Goal: Navigation & Orientation: Understand site structure

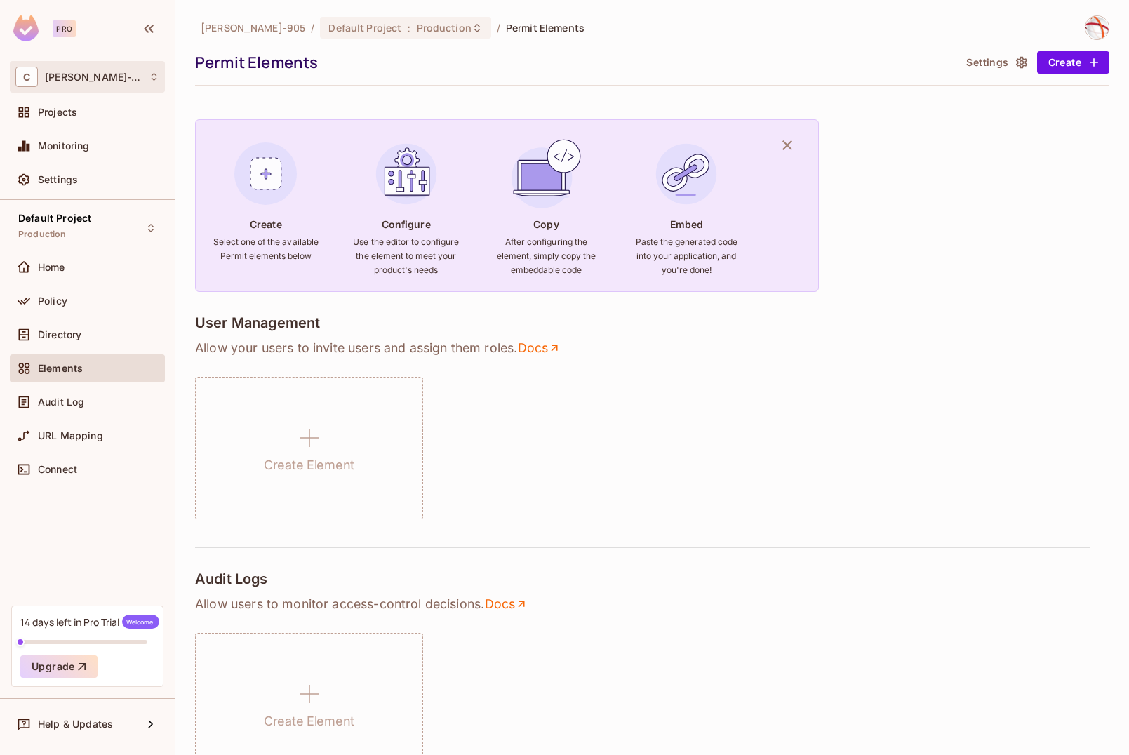
click at [142, 73] on div "C [PERSON_NAME]-905" at bounding box center [87, 77] width 144 height 20
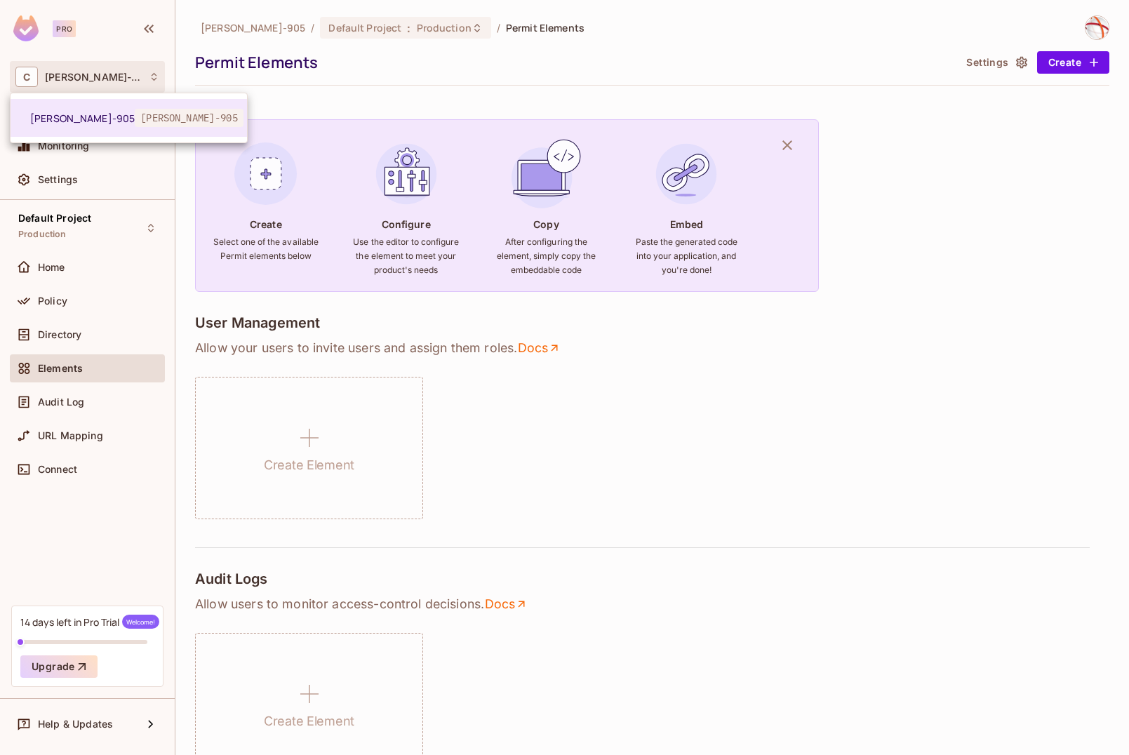
click at [142, 73] on div at bounding box center [564, 377] width 1129 height 755
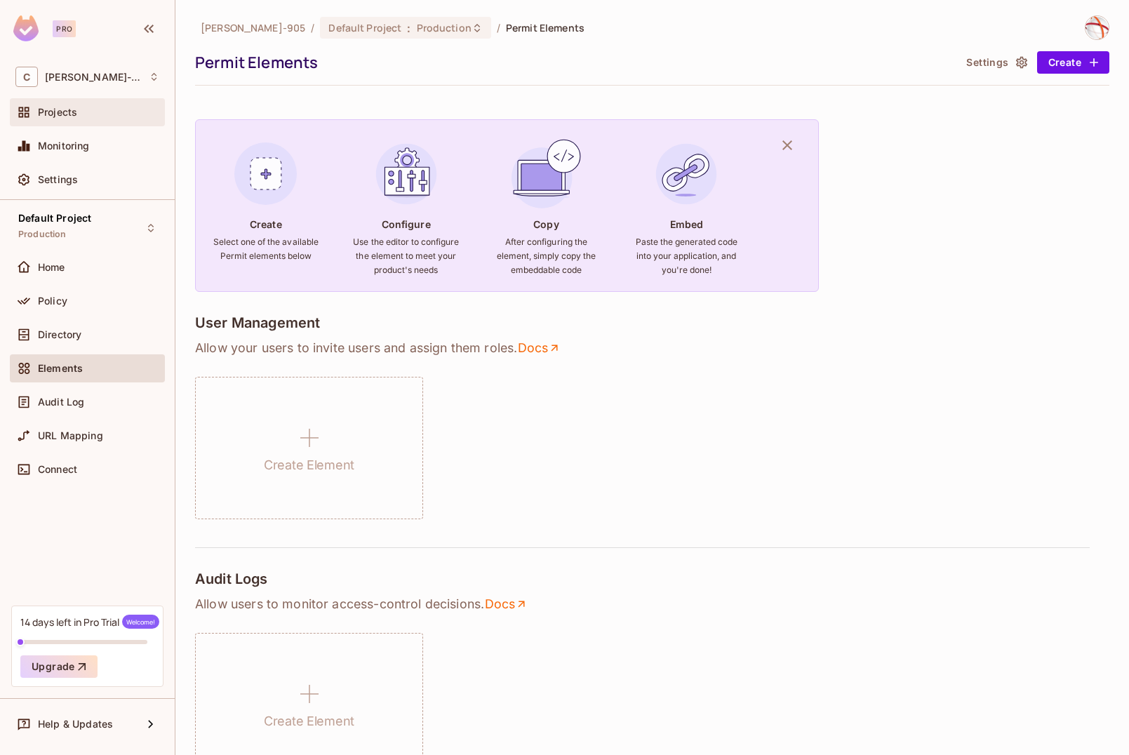
click at [69, 109] on span "Projects" at bounding box center [57, 112] width 39 height 11
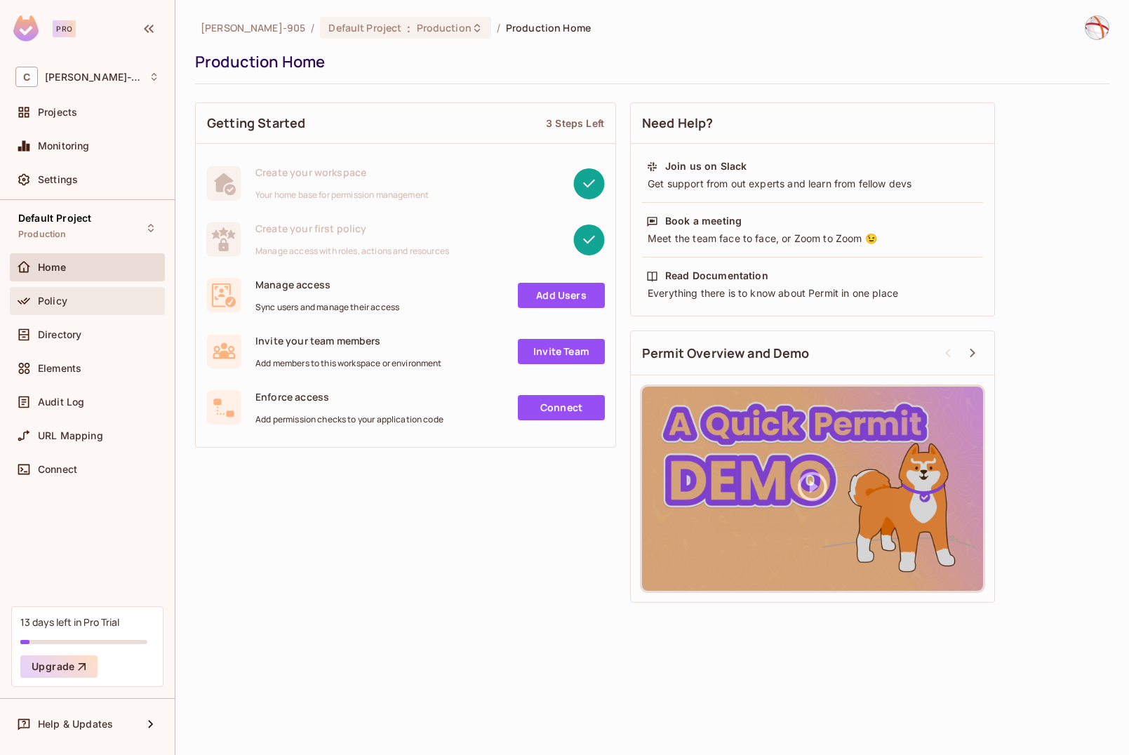
click at [61, 305] on span "Policy" at bounding box center [52, 300] width 29 height 11
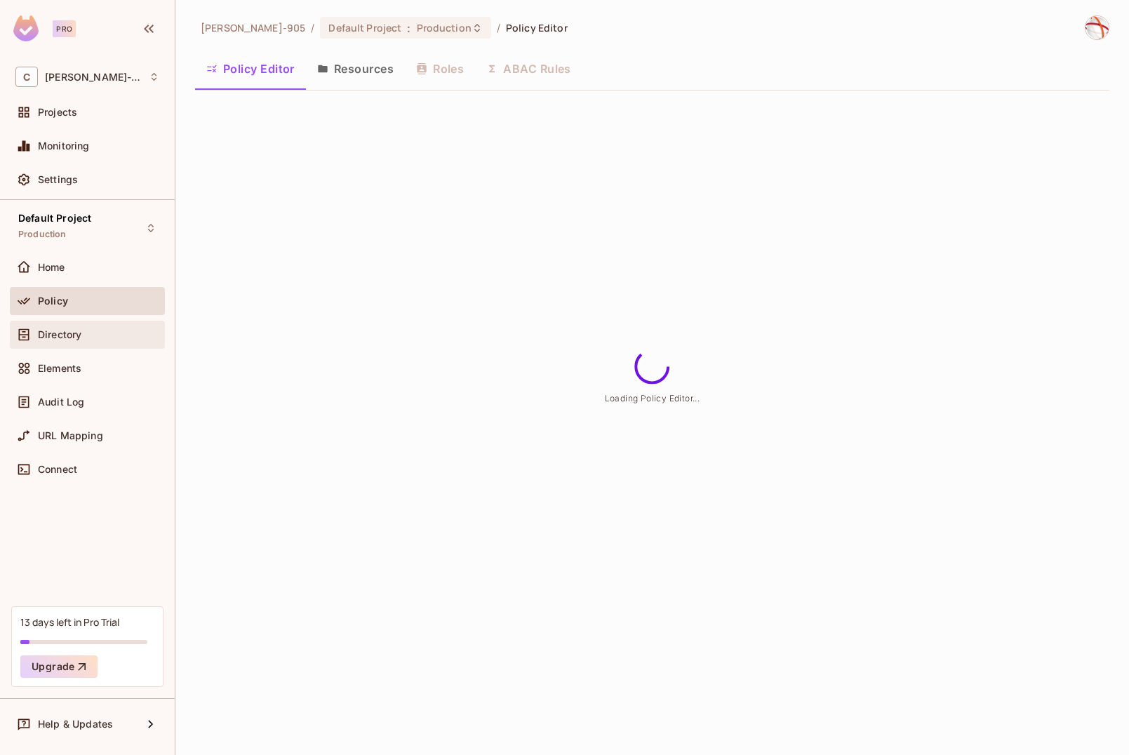
click at [64, 340] on span "Directory" at bounding box center [60, 334] width 44 height 11
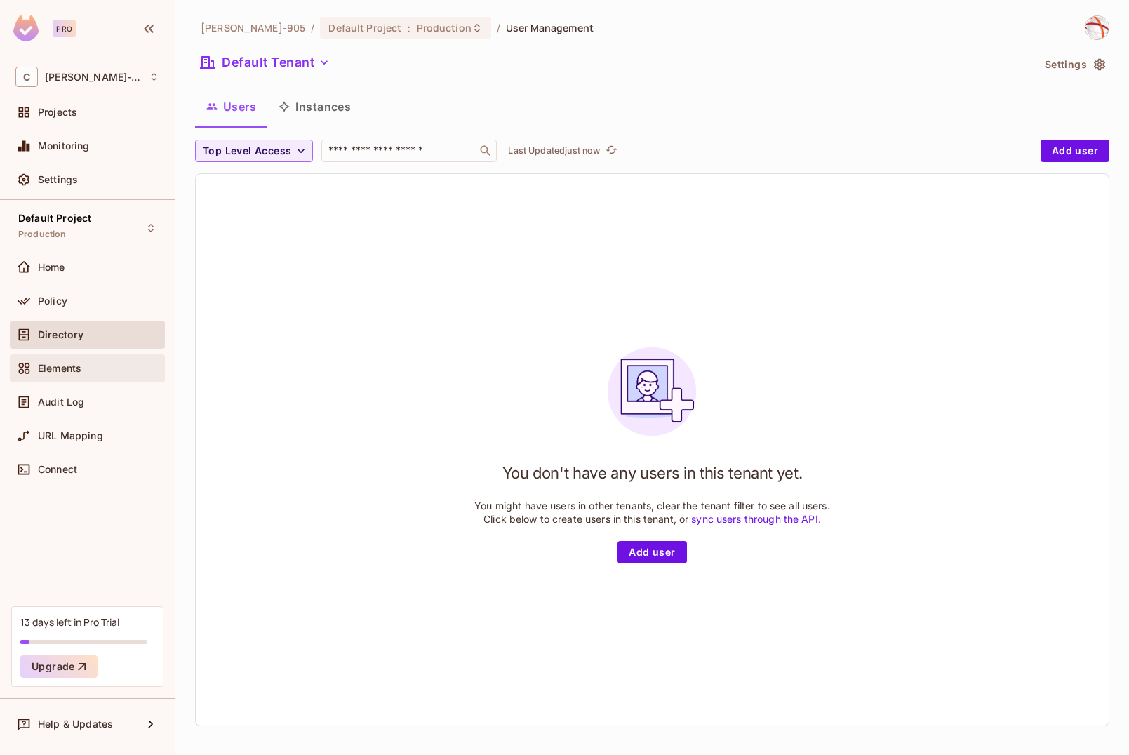
click at [65, 363] on span "Elements" at bounding box center [60, 368] width 44 height 11
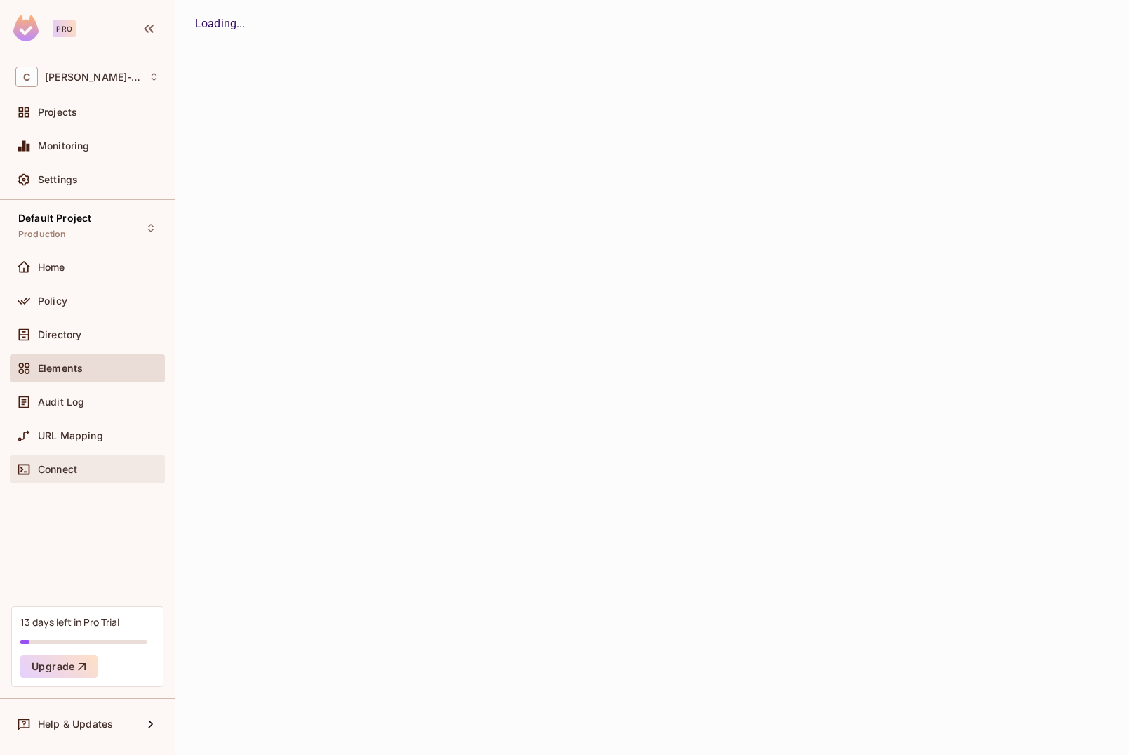
click at [69, 465] on span "Connect" at bounding box center [57, 469] width 39 height 11
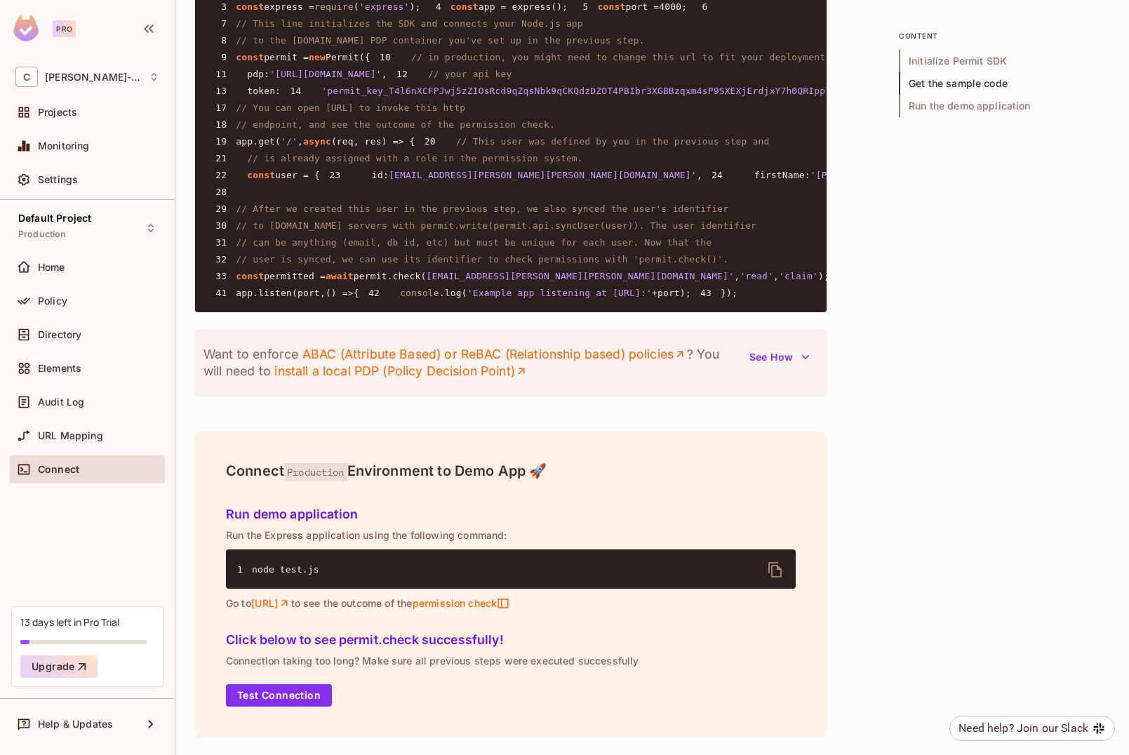
scroll to position [1555, 0]
click at [64, 178] on span "Settings" at bounding box center [58, 179] width 40 height 11
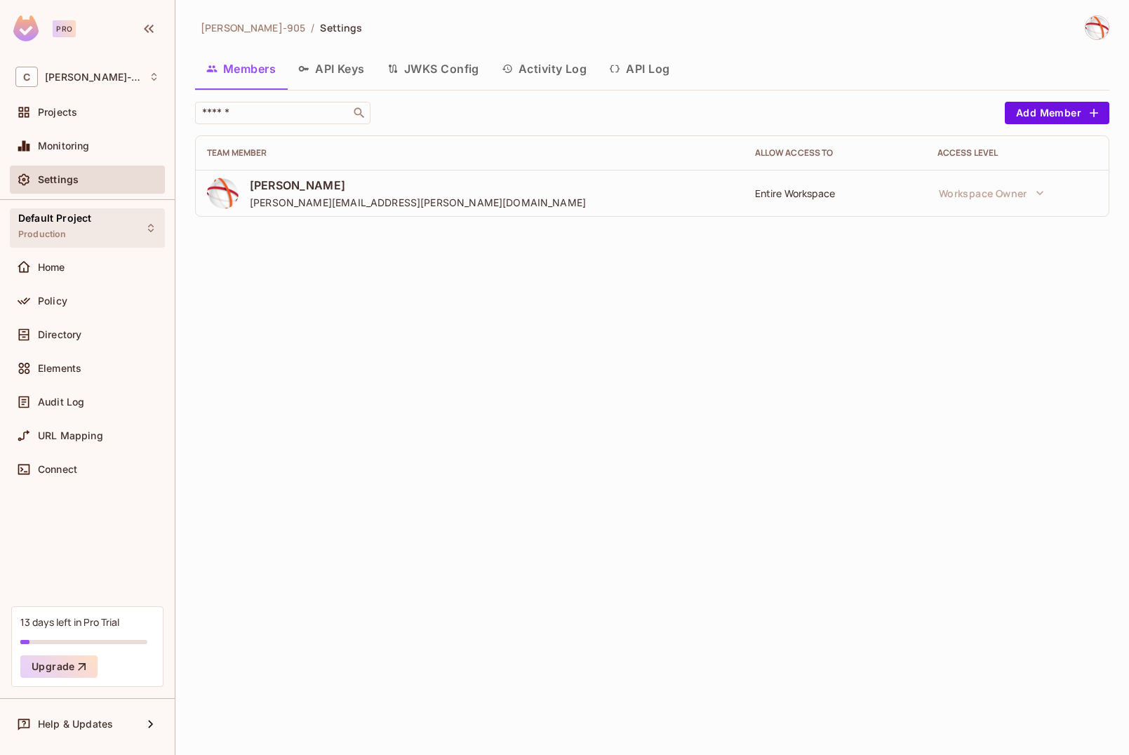
click at [69, 225] on div "Default Project Production" at bounding box center [54, 228] width 73 height 30
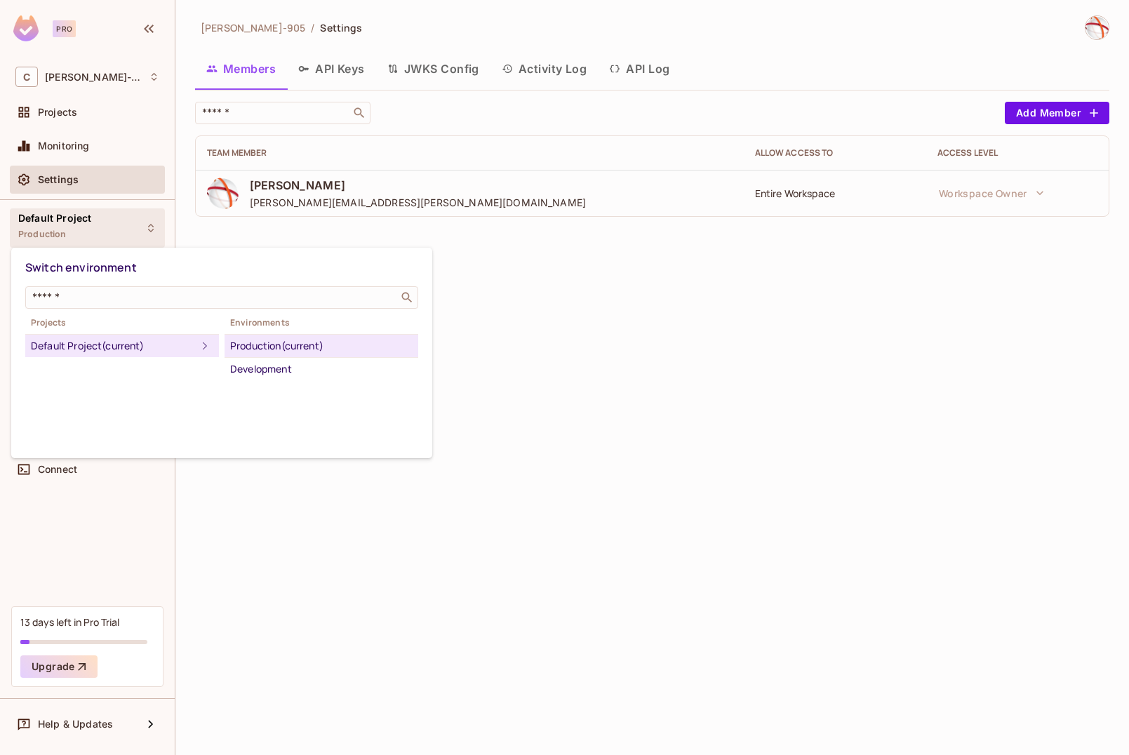
click at [175, 342] on div "Default Project (current)" at bounding box center [114, 346] width 166 height 17
click at [567, 392] on div at bounding box center [564, 377] width 1129 height 755
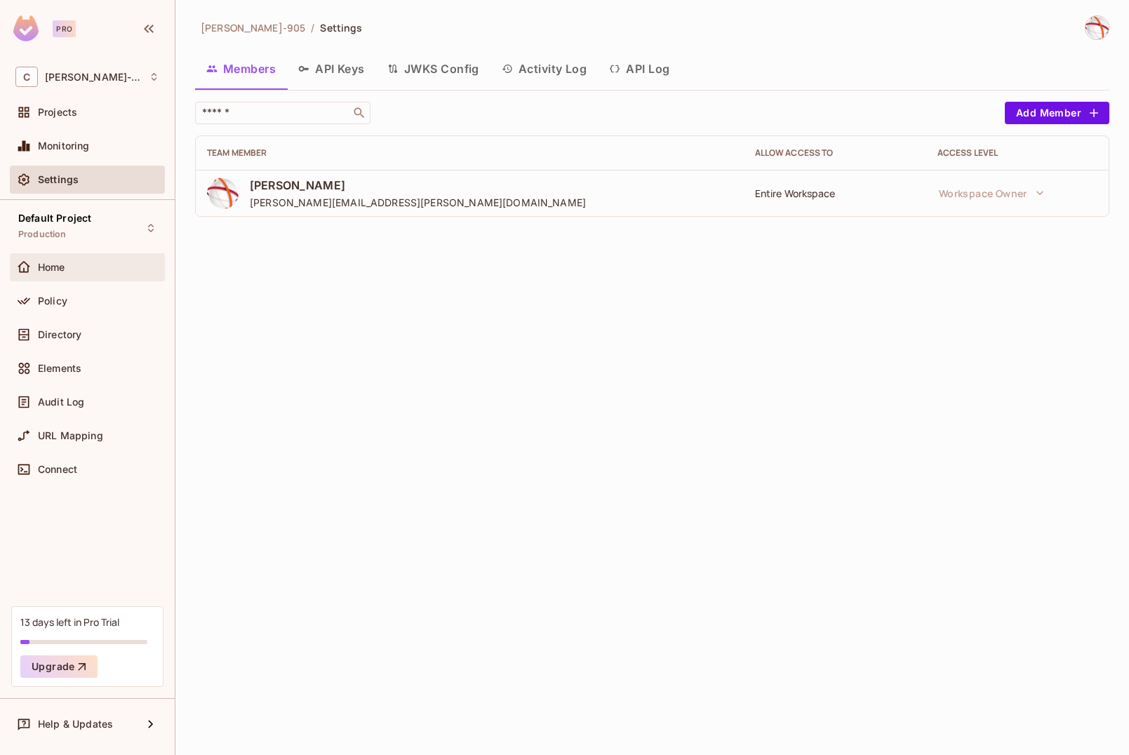
click at [83, 276] on div "Home" at bounding box center [87, 267] width 155 height 28
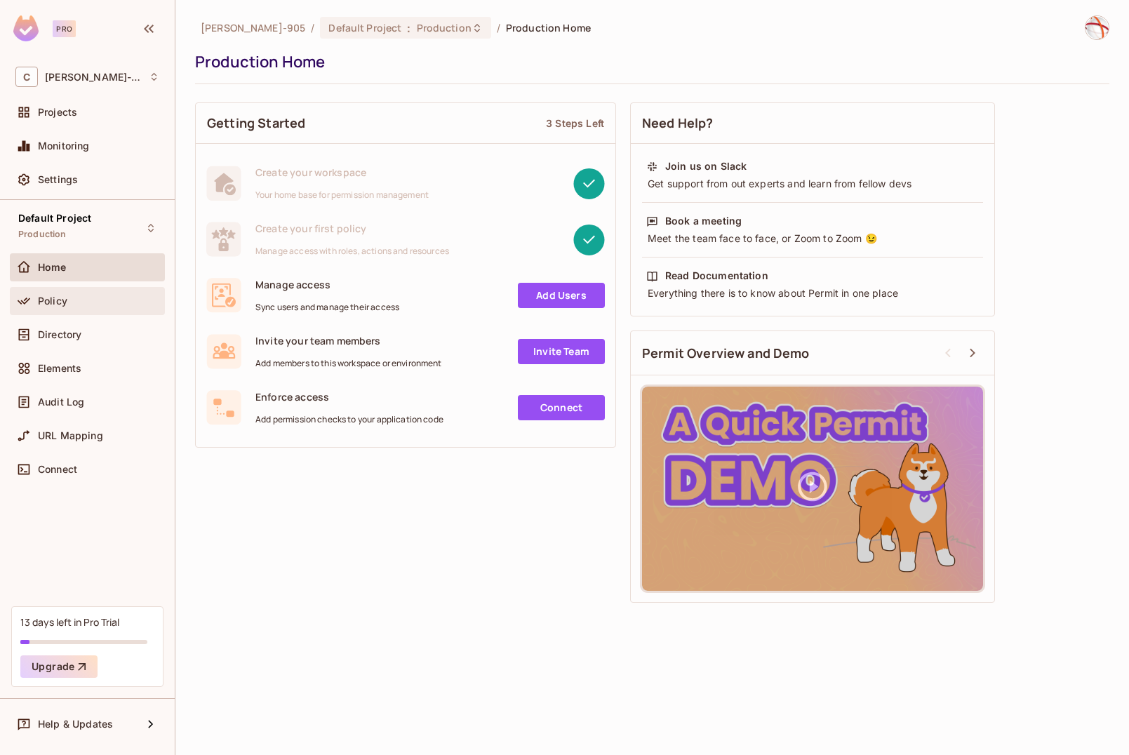
click at [46, 309] on div "Policy" at bounding box center [87, 301] width 155 height 28
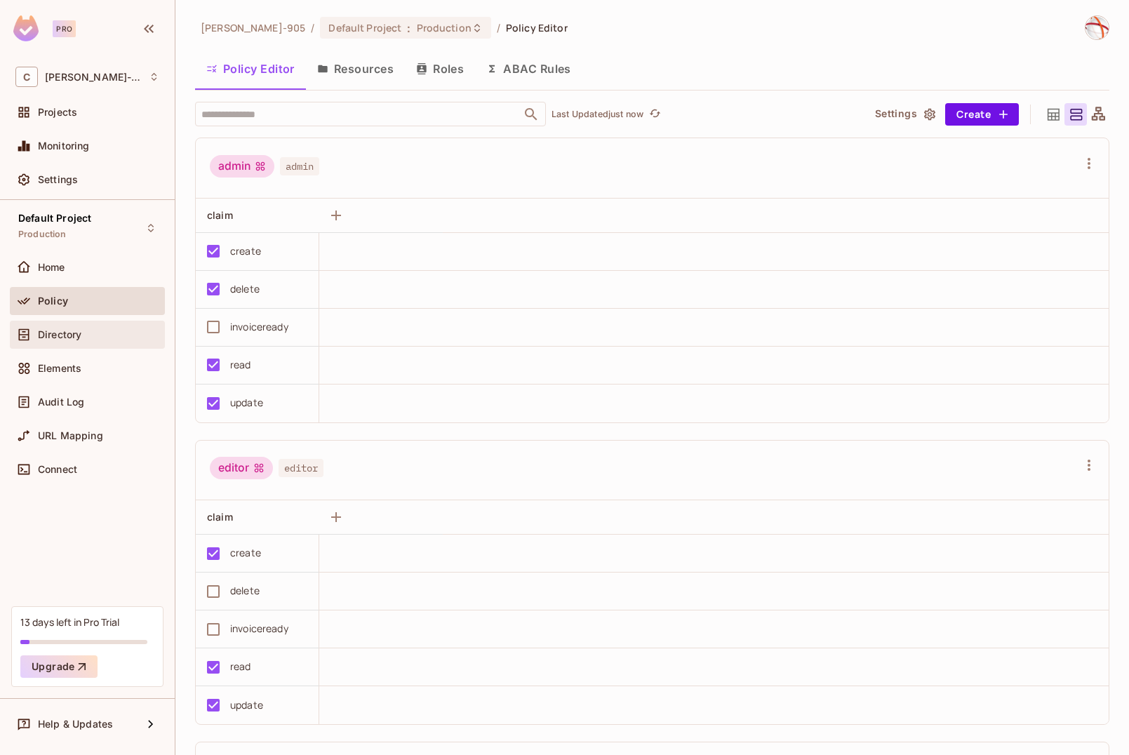
click at [48, 329] on span "Directory" at bounding box center [60, 334] width 44 height 11
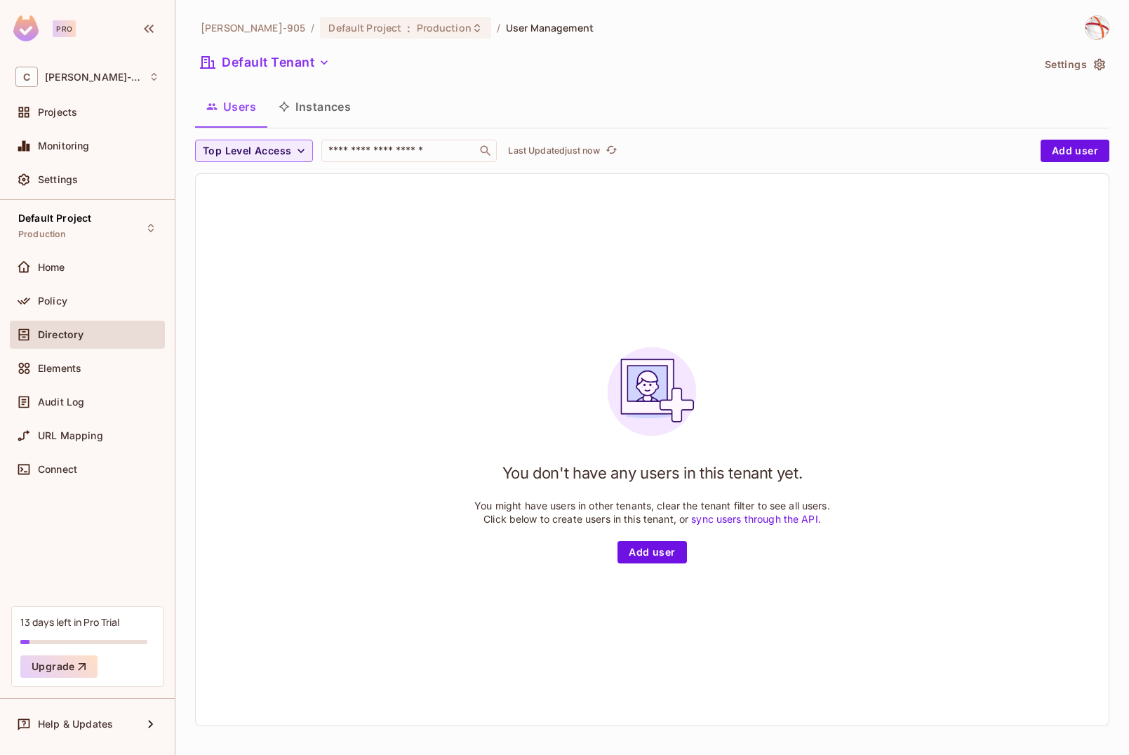
click at [324, 116] on button "Instances" at bounding box center [314, 106] width 95 height 35
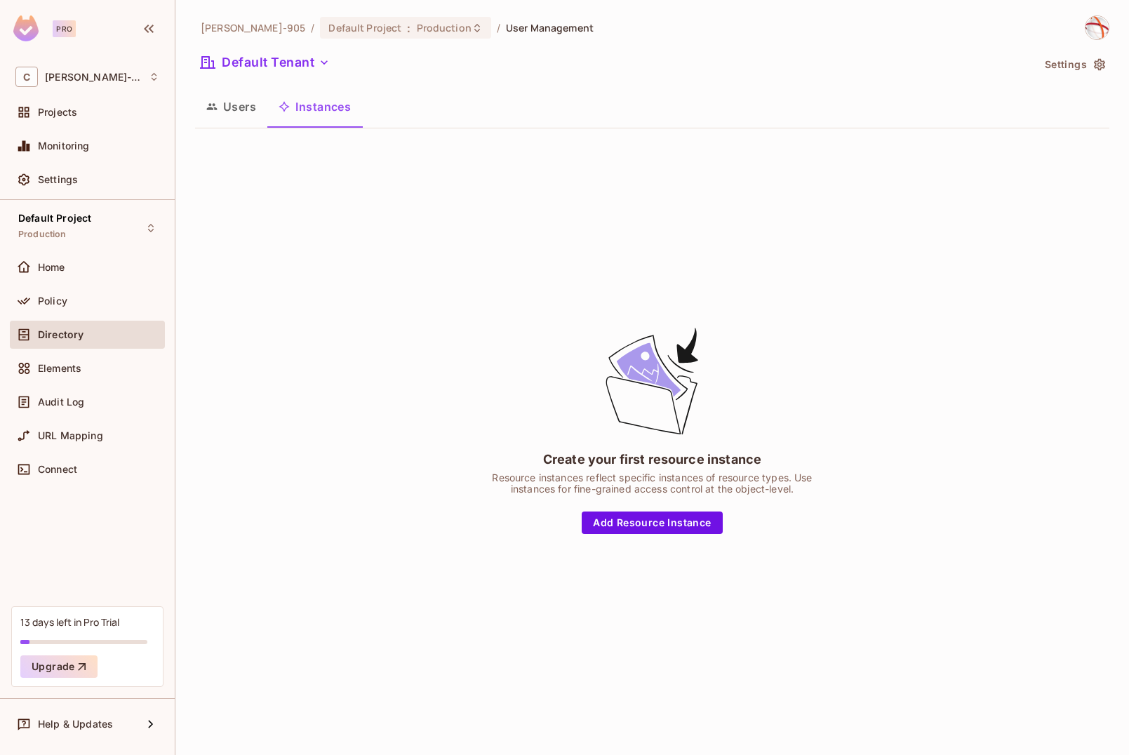
click at [237, 105] on button "Users" at bounding box center [231, 106] width 72 height 35
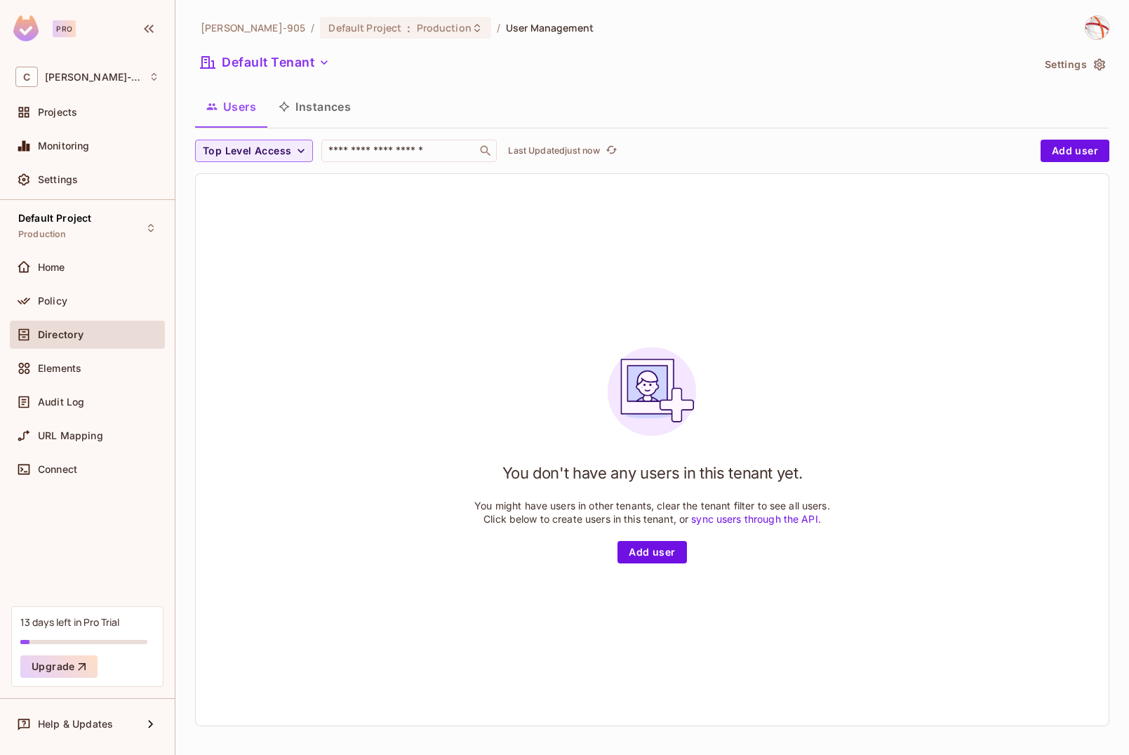
click at [671, 567] on div "You don't have any users in this tenant yet. You might have users in other tena…" at bounding box center [652, 450] width 913 height 552
click at [55, 370] on span "Elements" at bounding box center [60, 368] width 44 height 11
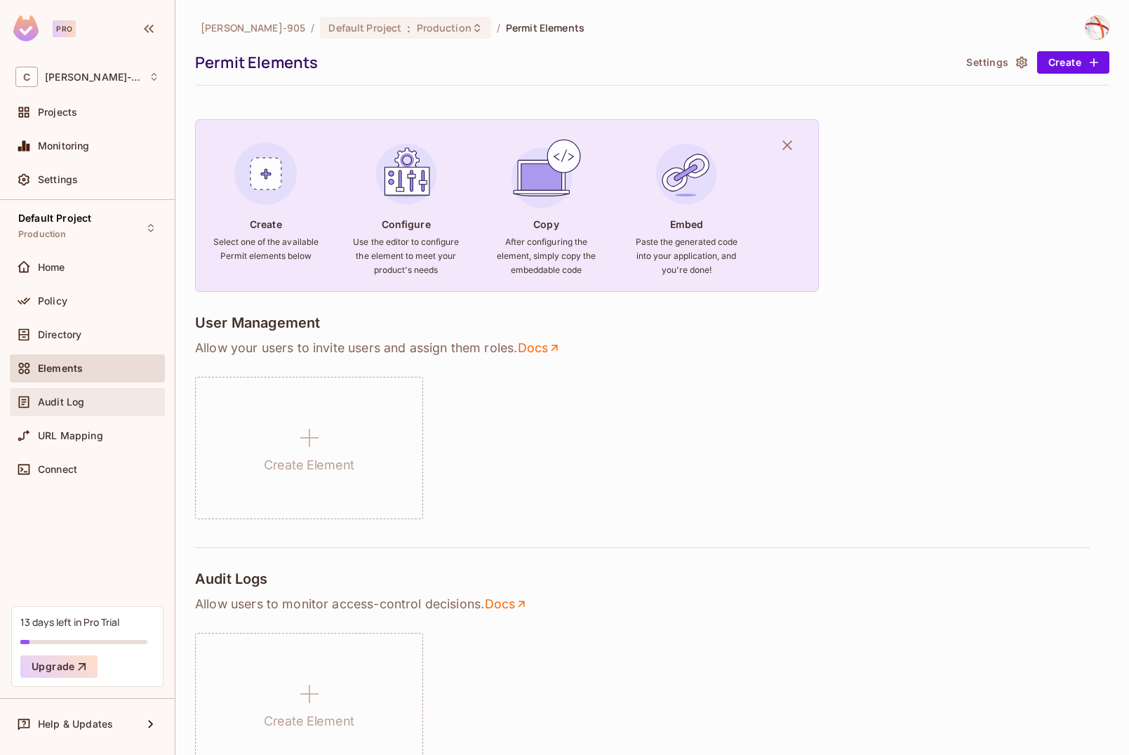
click at [93, 406] on div "Audit Log" at bounding box center [98, 401] width 121 height 11
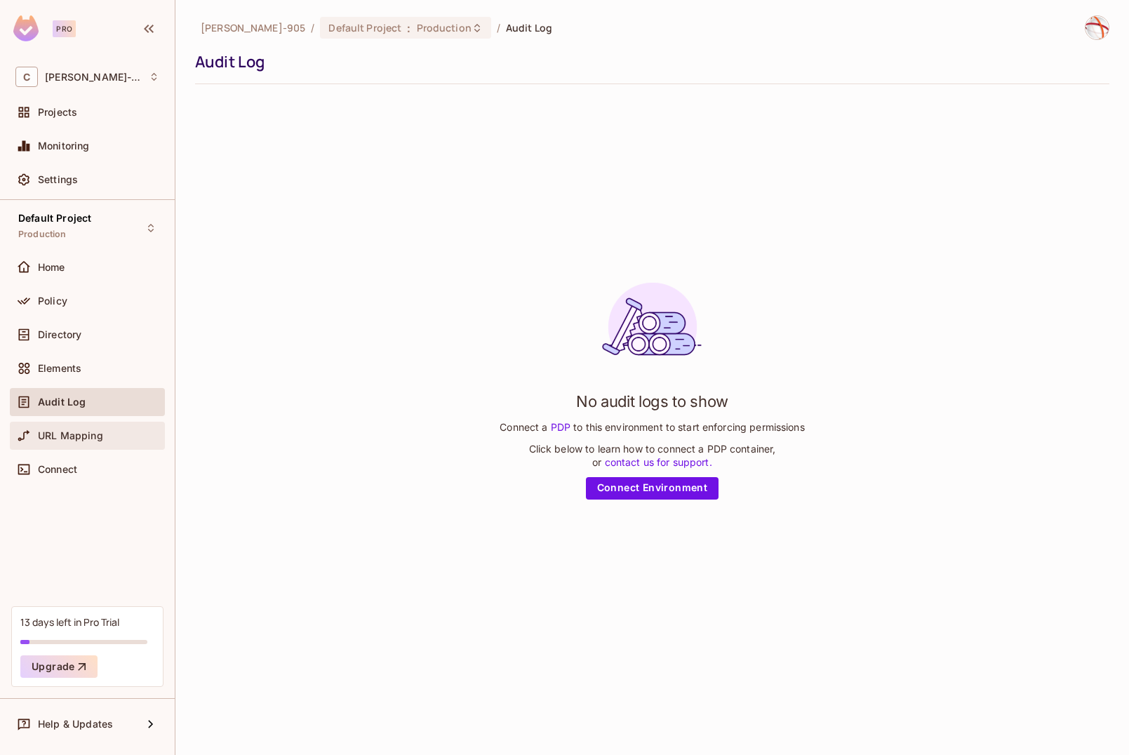
click at [67, 438] on span "URL Mapping" at bounding box center [70, 435] width 65 height 11
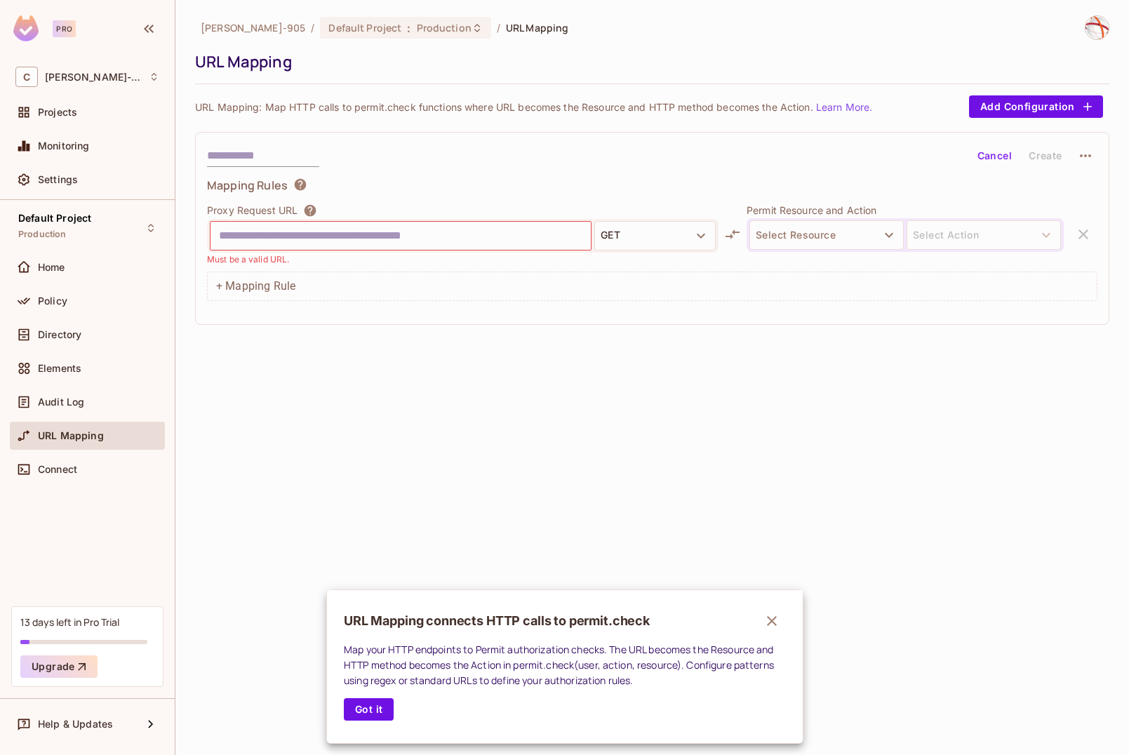
drag, startPoint x: 64, startPoint y: 243, endPoint x: 72, endPoint y: 231, distance: 14.2
click at [64, 243] on div at bounding box center [564, 377] width 1129 height 755
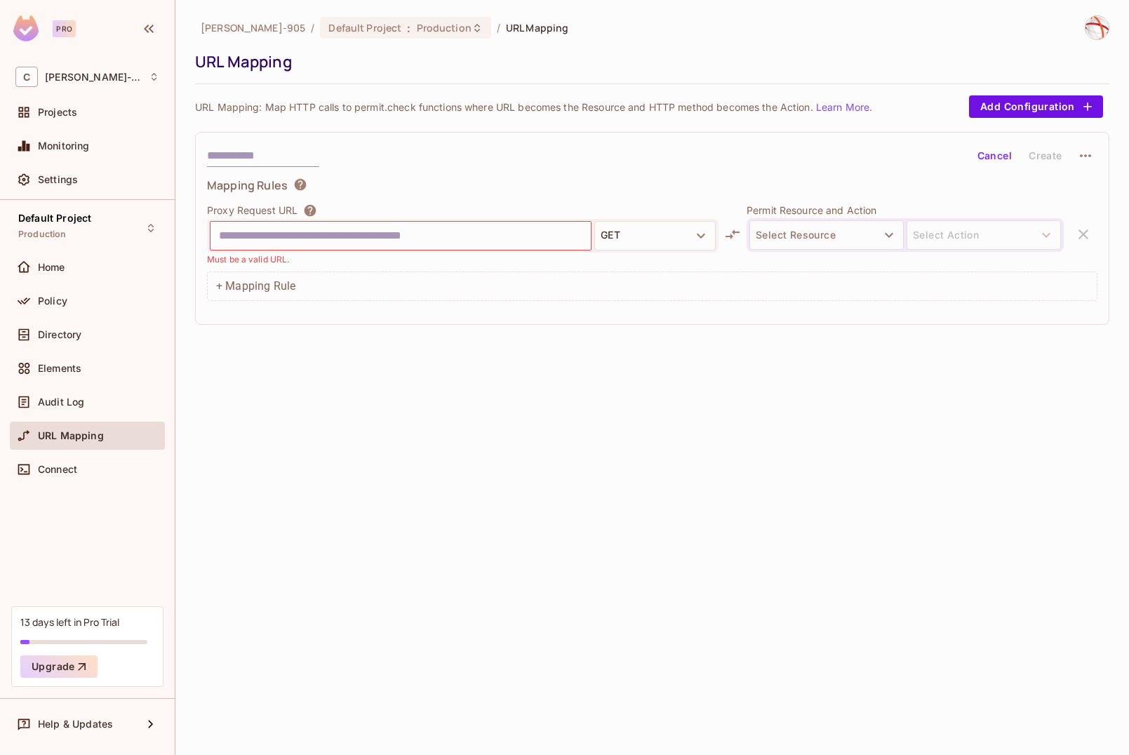
click at [72, 229] on div "URL Mapping connects HTTP calls to permit.check Map your HTTP endpoints to Perm…" at bounding box center [564, 377] width 1129 height 755
click at [72, 229] on div "Default Project Production" at bounding box center [54, 228] width 73 height 30
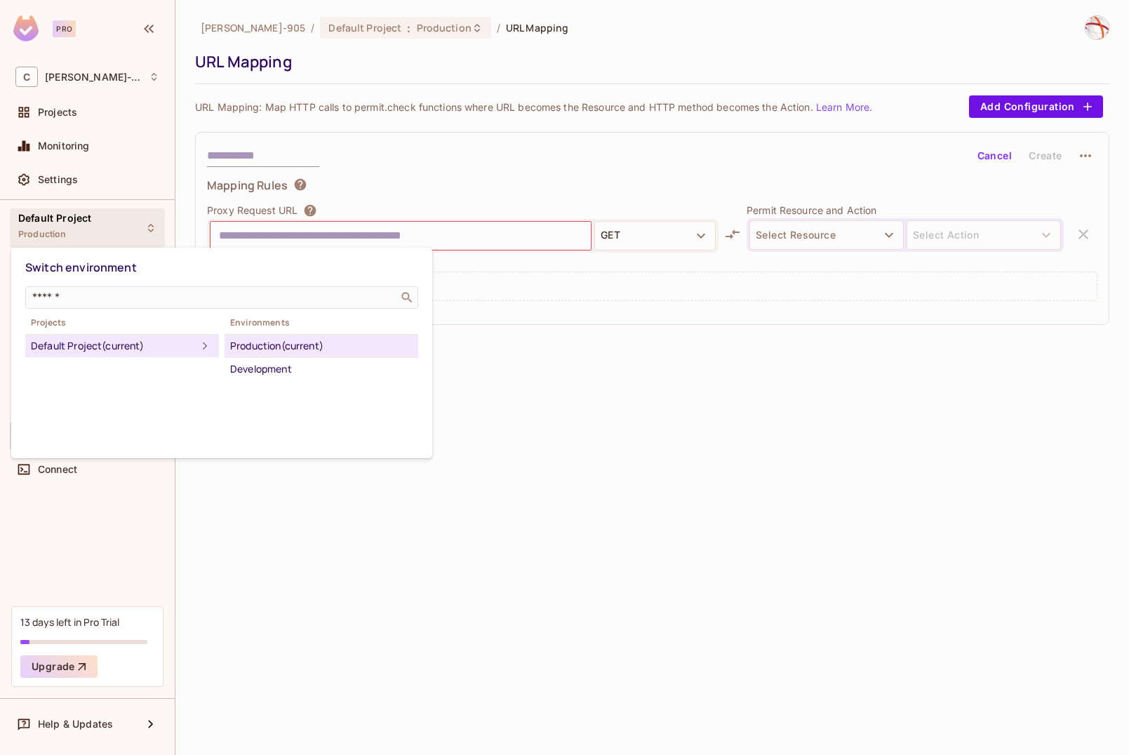
click at [322, 347] on div "Production (current)" at bounding box center [321, 346] width 182 height 17
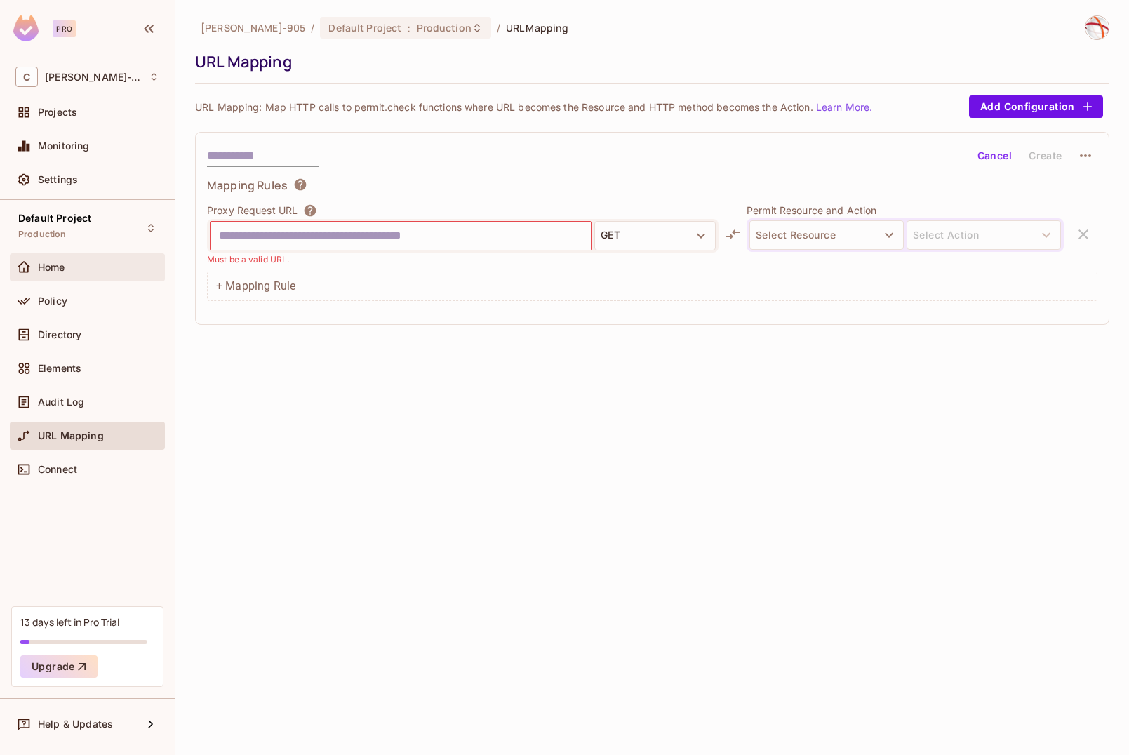
click at [98, 267] on div "Home" at bounding box center [98, 267] width 121 height 11
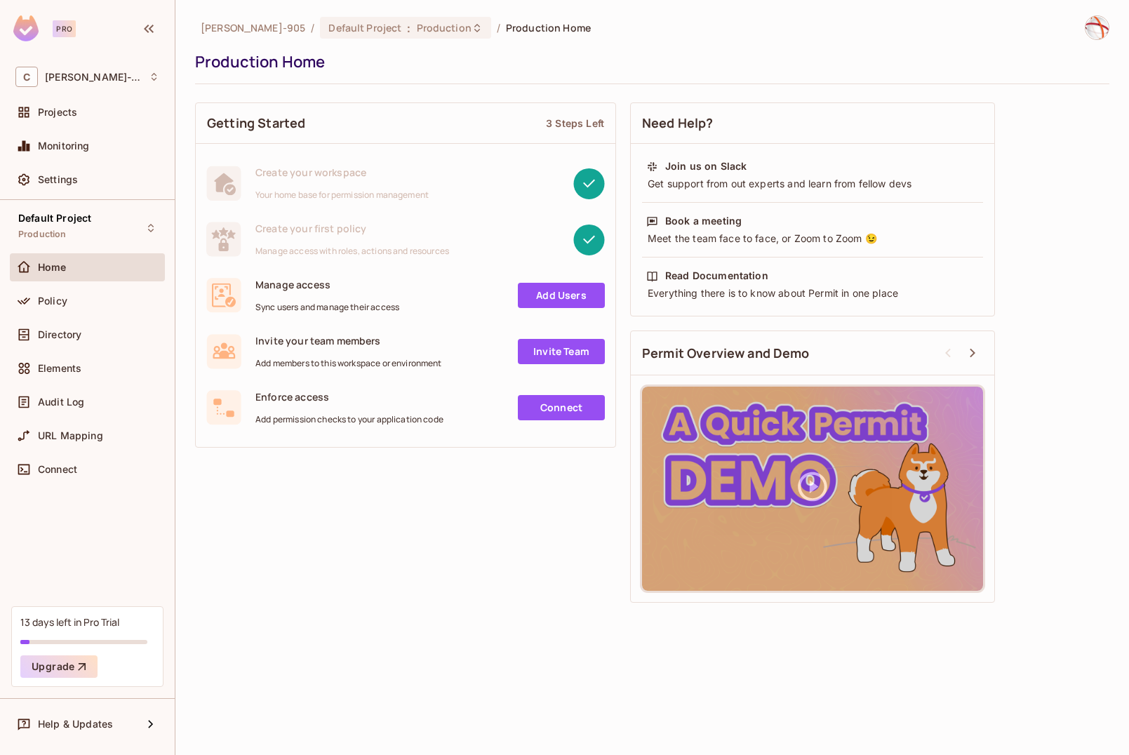
drag, startPoint x: 309, startPoint y: 186, endPoint x: 340, endPoint y: 189, distance: 30.4
click at [336, 187] on div "Create your workspace Your home base for permission management" at bounding box center [341, 183] width 173 height 35
click at [65, 342] on div "Directory" at bounding box center [87, 335] width 155 height 28
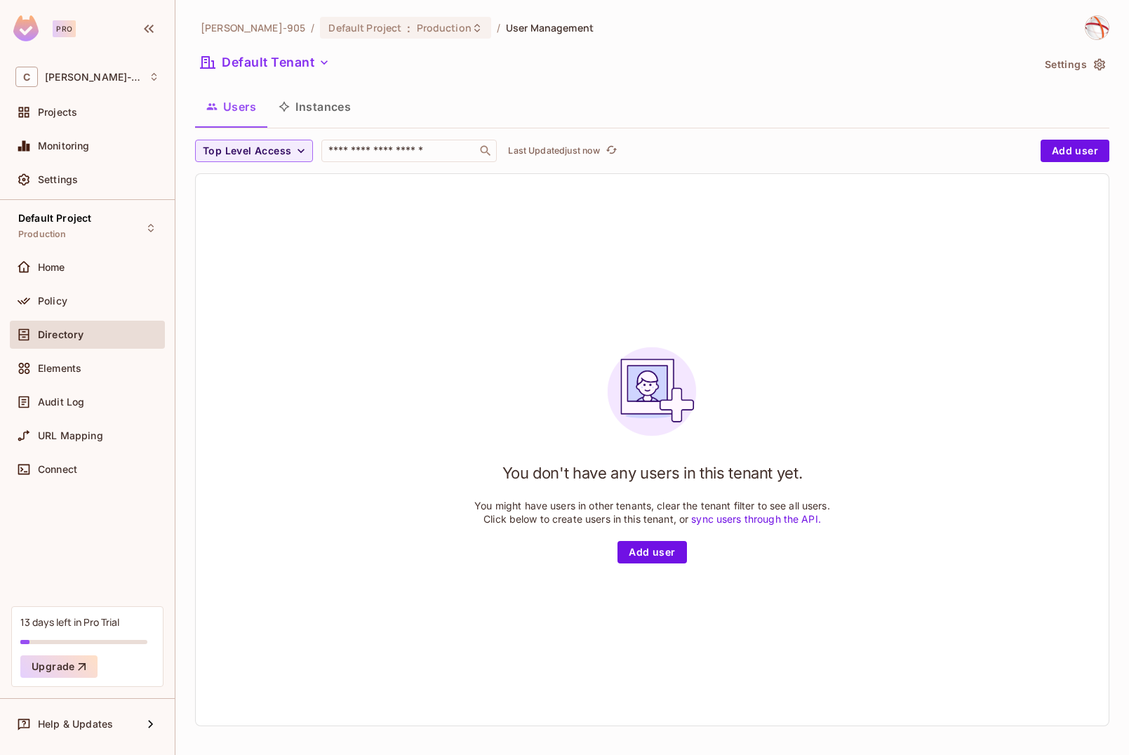
click at [318, 116] on button "Instances" at bounding box center [314, 106] width 95 height 35
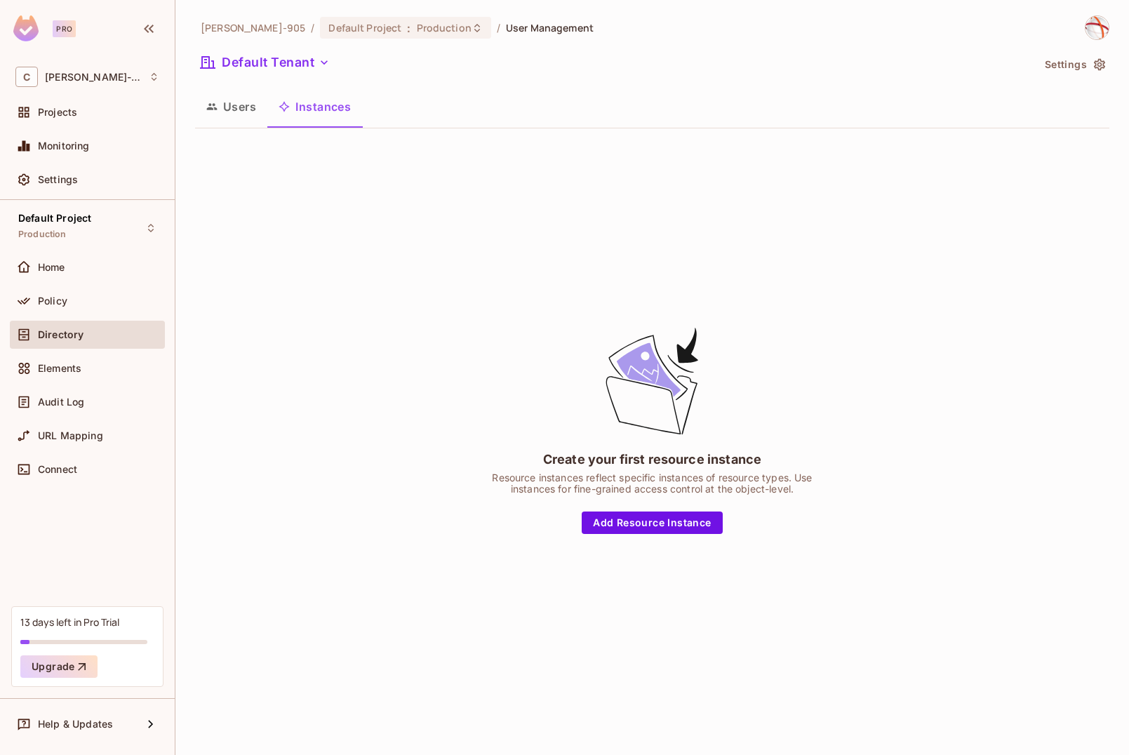
click at [281, 43] on div "Corey-905 / Default Project : Production / User Management Default Tenant Setti…" at bounding box center [652, 367] width 914 height 704
click at [283, 63] on button "Default Tenant" at bounding box center [265, 62] width 140 height 22
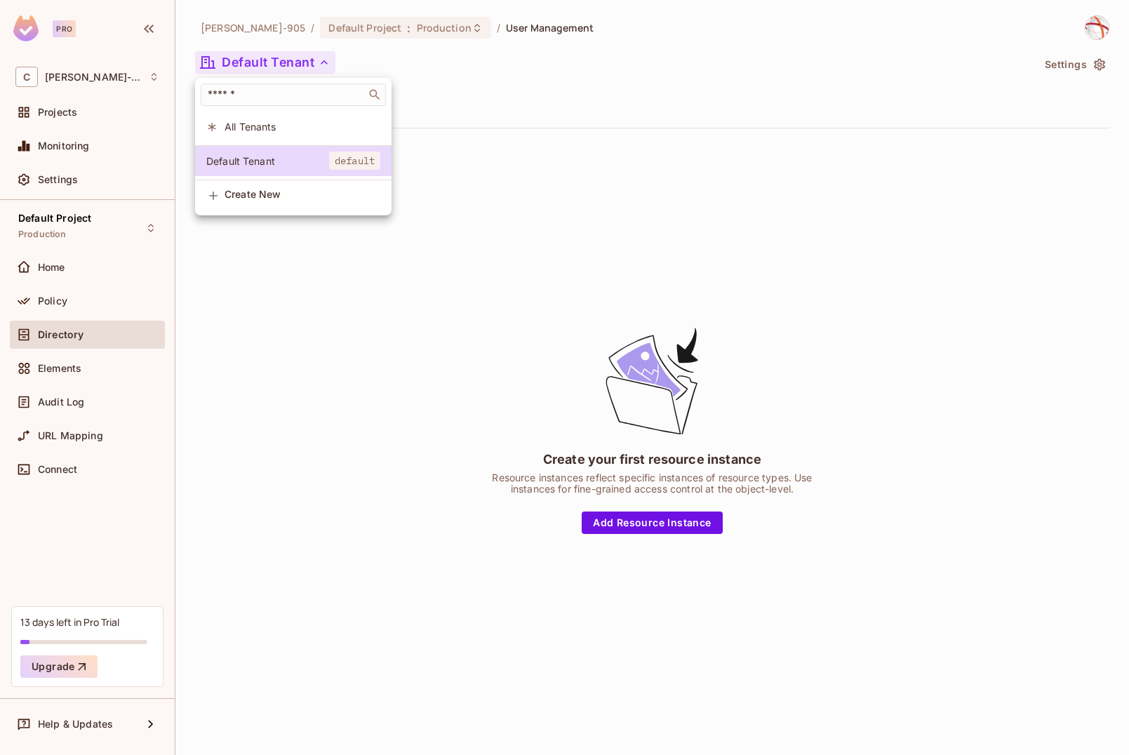
drag, startPoint x: 407, startPoint y: 331, endPoint x: 530, endPoint y: 403, distance: 142.7
click at [407, 331] on div at bounding box center [564, 377] width 1129 height 755
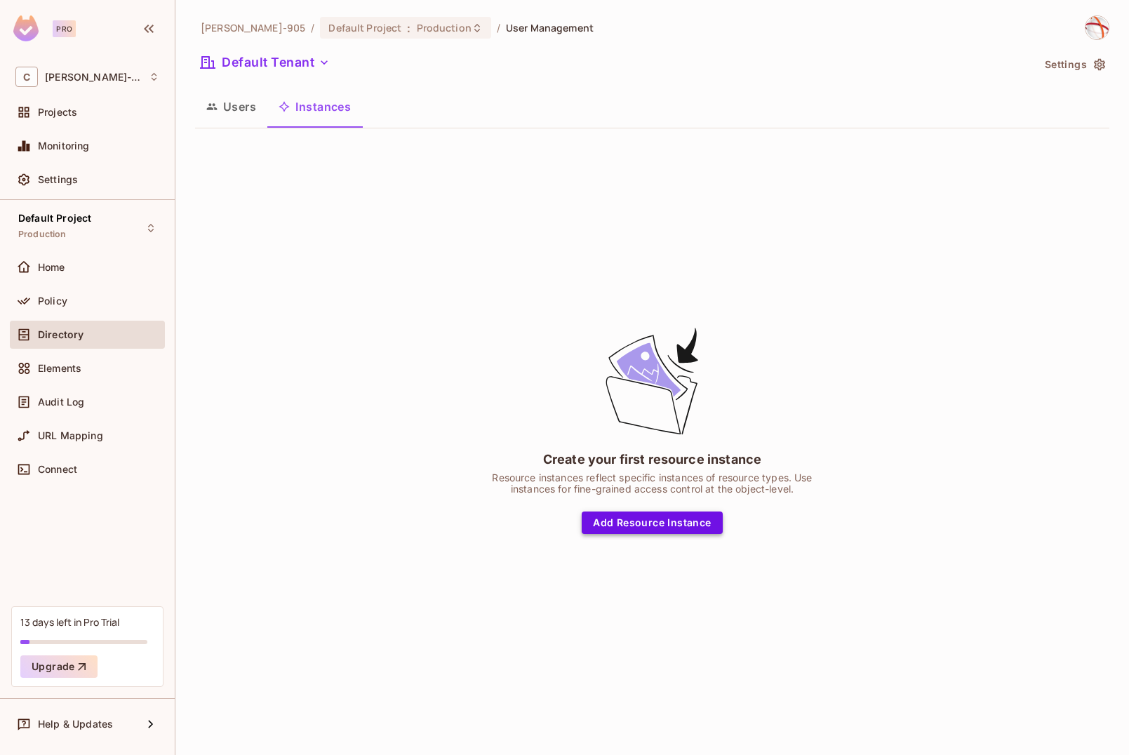
click at [625, 532] on button "Add Resource Instance" at bounding box center [652, 523] width 140 height 22
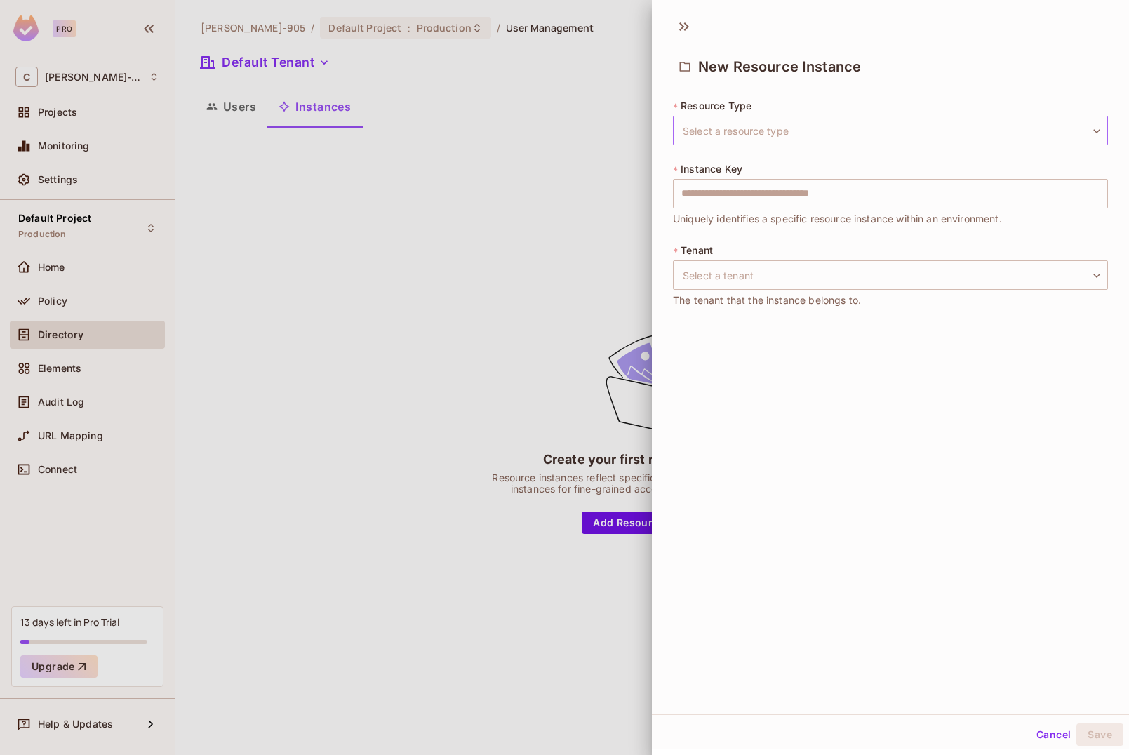
click at [740, 131] on body "Pro C Corey-905 Projects Monitoring Settings Default Project Production Home Po…" at bounding box center [564, 377] width 1129 height 755
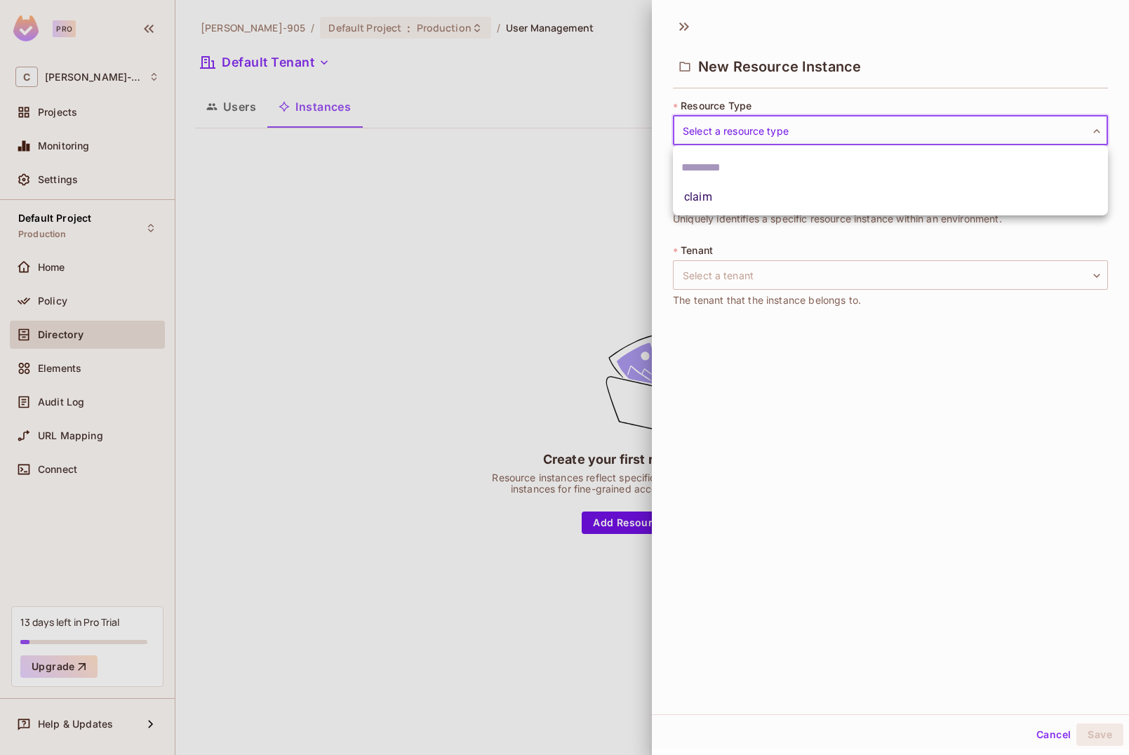
click at [720, 121] on div at bounding box center [564, 377] width 1129 height 755
click at [1052, 737] on button "Cancel" at bounding box center [1054, 734] width 46 height 22
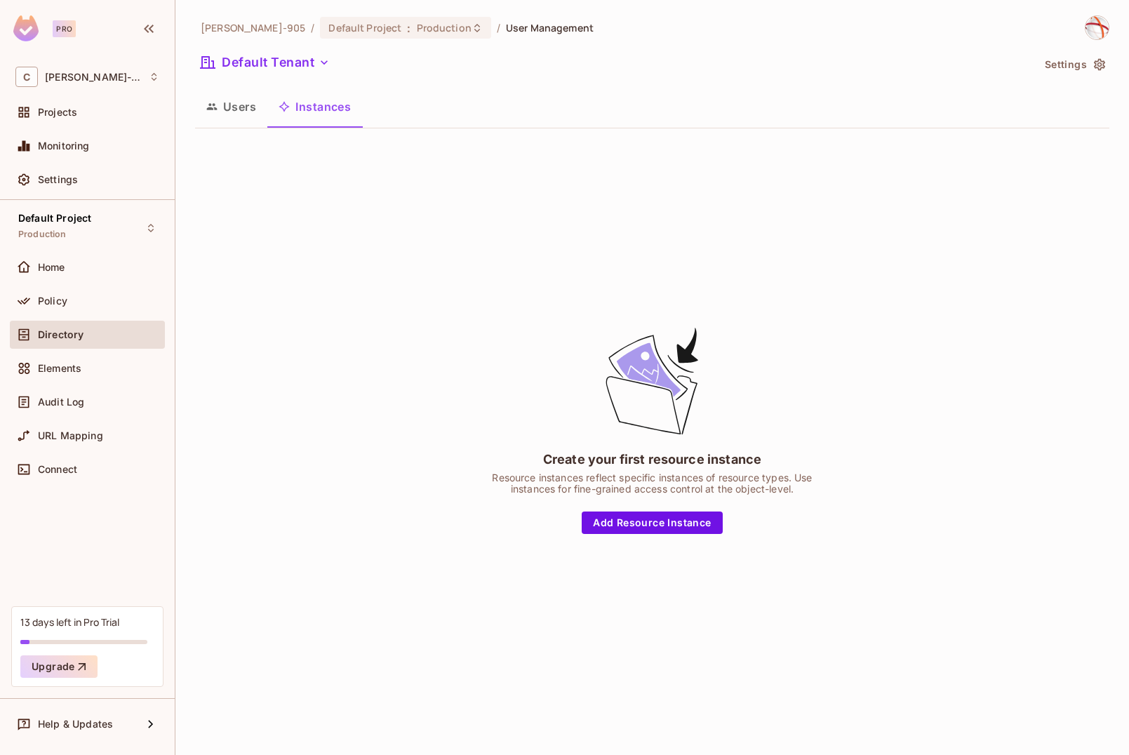
click at [790, 648] on div "Create your first resource instance Resource instances reflect specific instanc…" at bounding box center [652, 430] width 914 height 580
click at [65, 371] on span "Elements" at bounding box center [60, 368] width 44 height 11
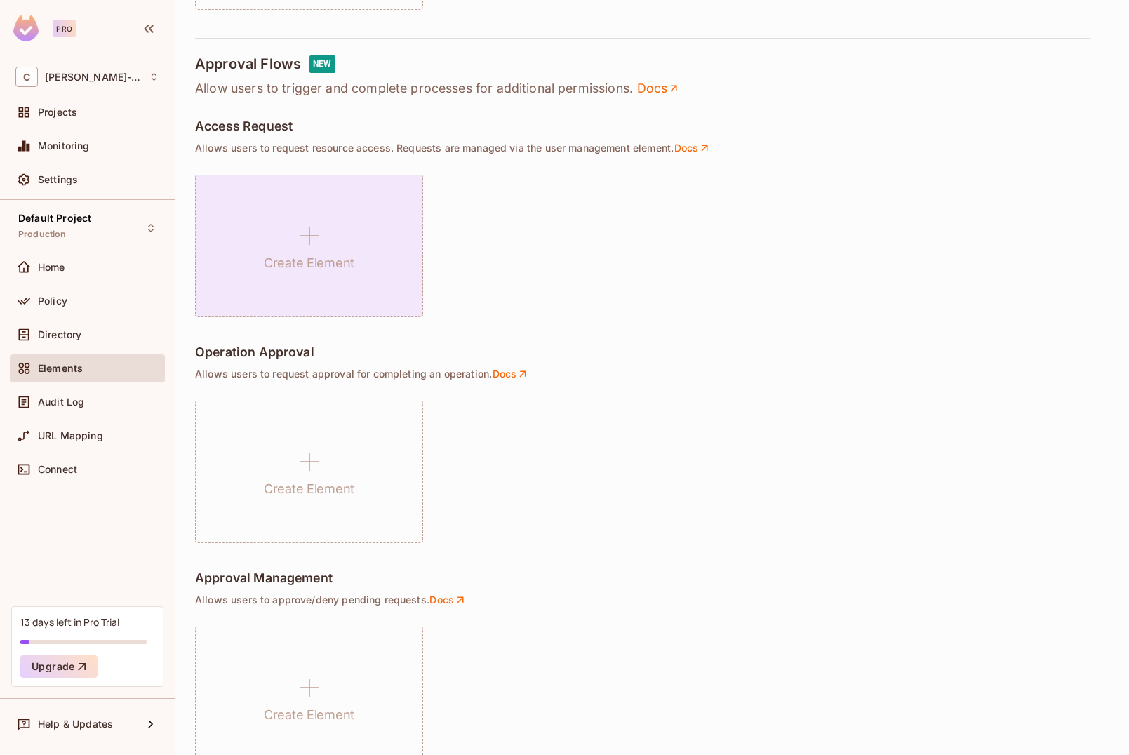
scroll to position [808, 0]
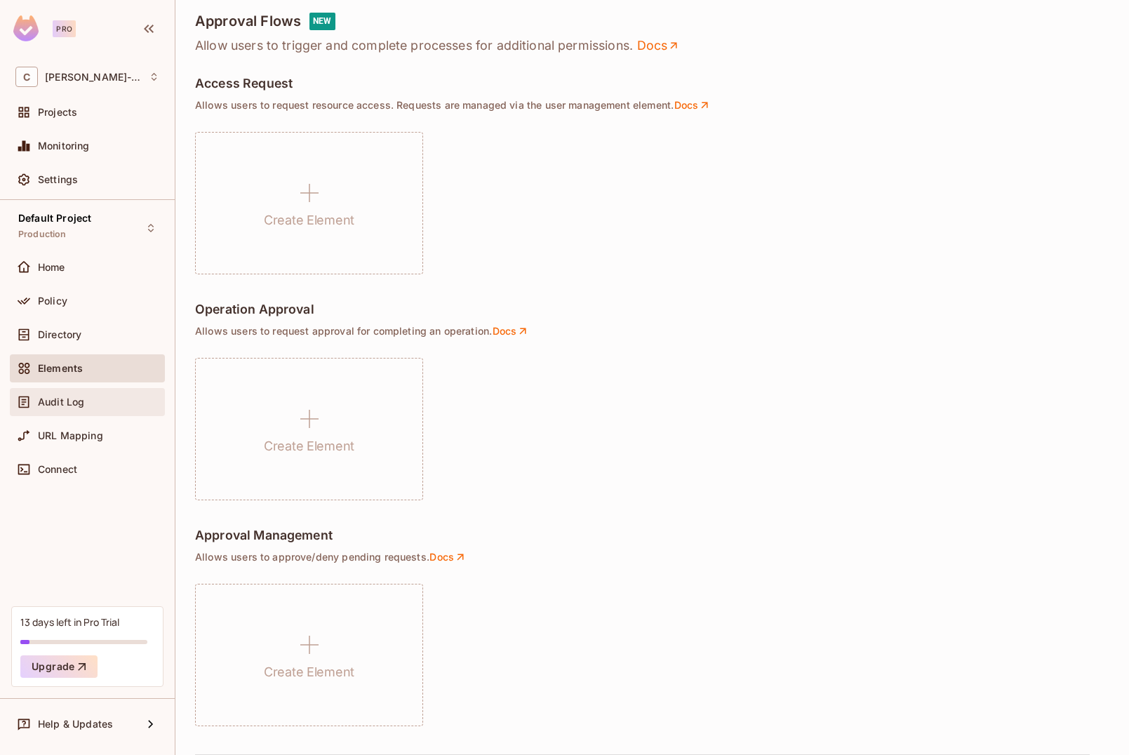
click at [44, 400] on span "Audit Log" at bounding box center [61, 401] width 46 height 11
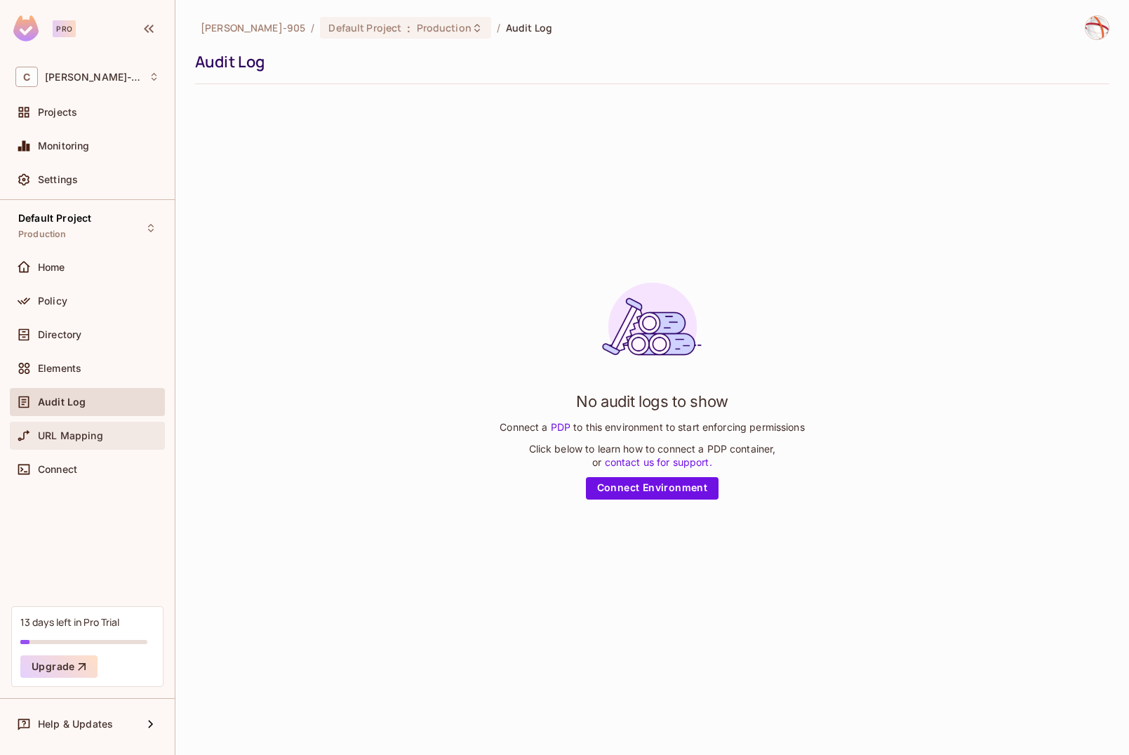
click at [67, 441] on span "URL Mapping" at bounding box center [70, 435] width 65 height 11
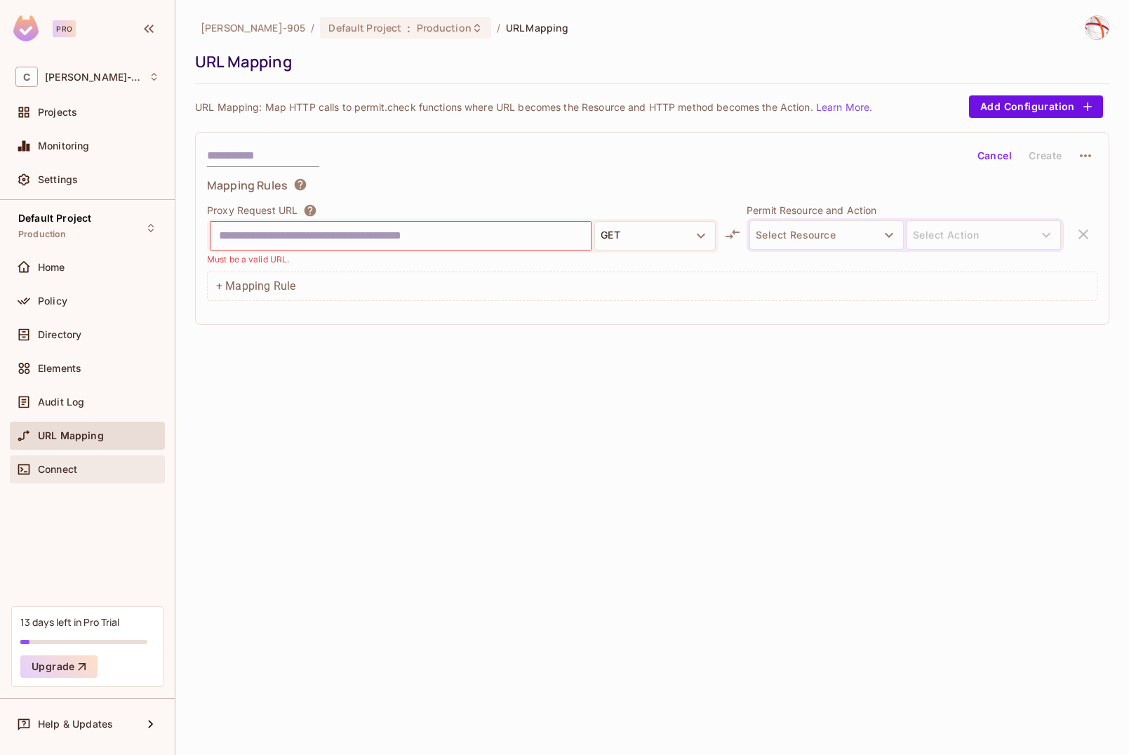
click at [47, 479] on div "Connect" at bounding box center [87, 469] width 155 height 28
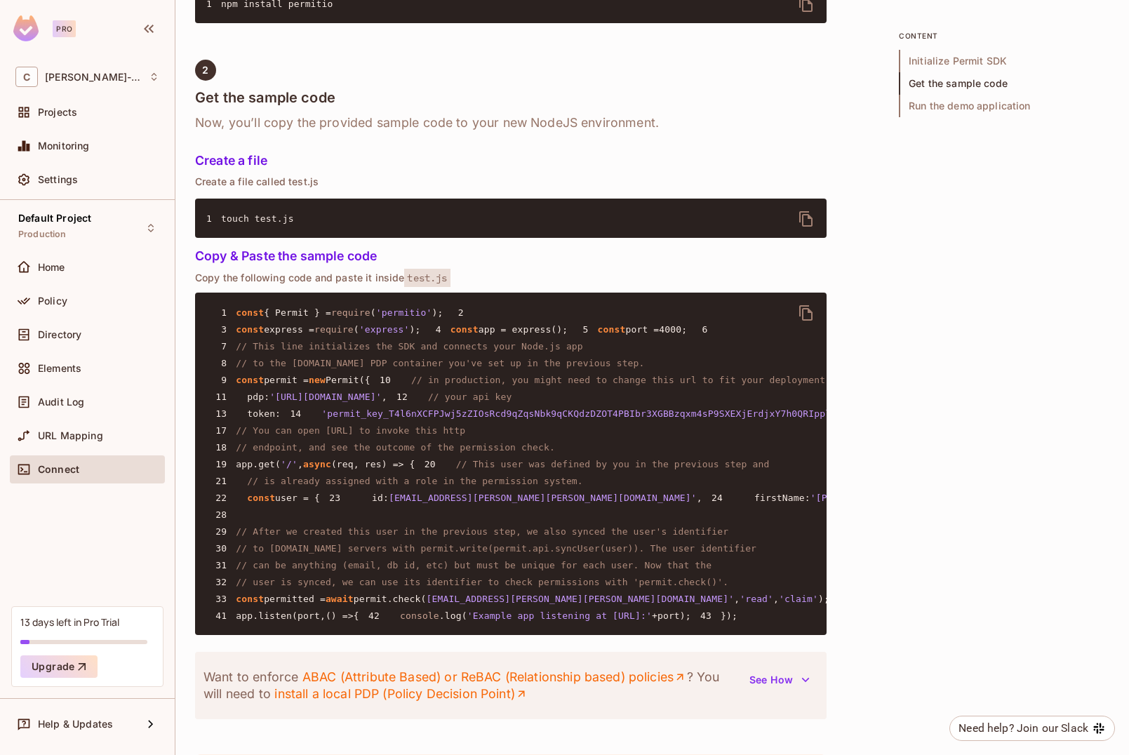
scroll to position [810, 0]
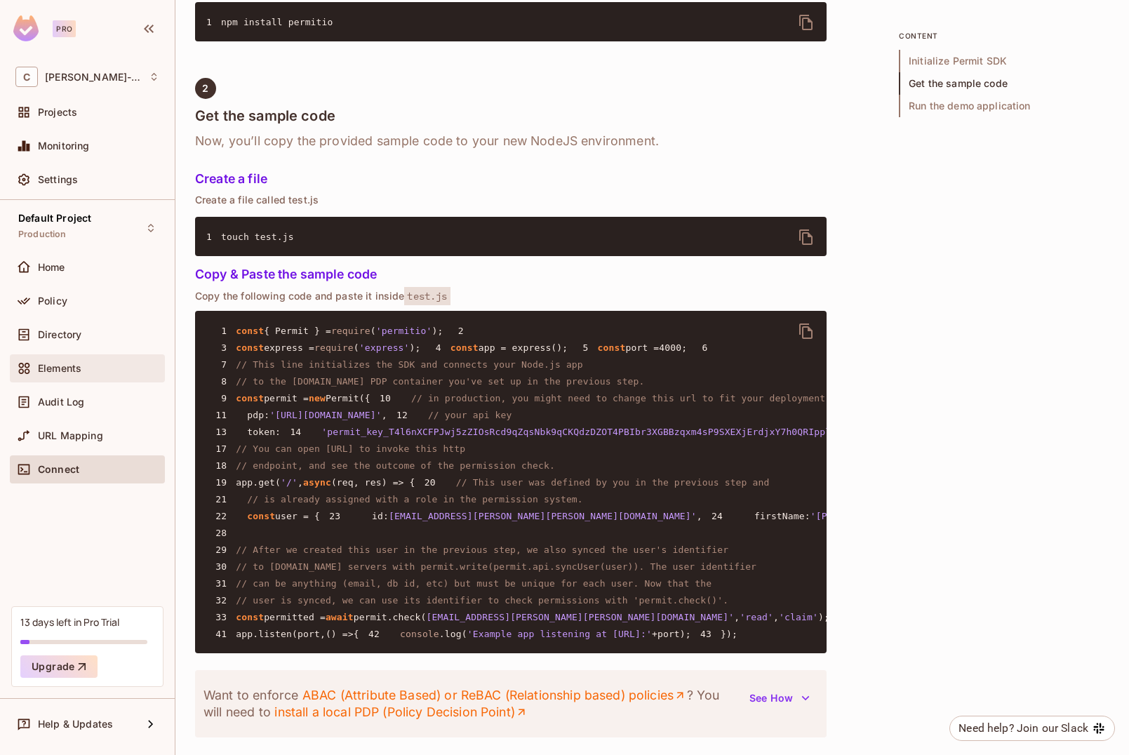
click at [53, 374] on div "Elements" at bounding box center [87, 368] width 144 height 17
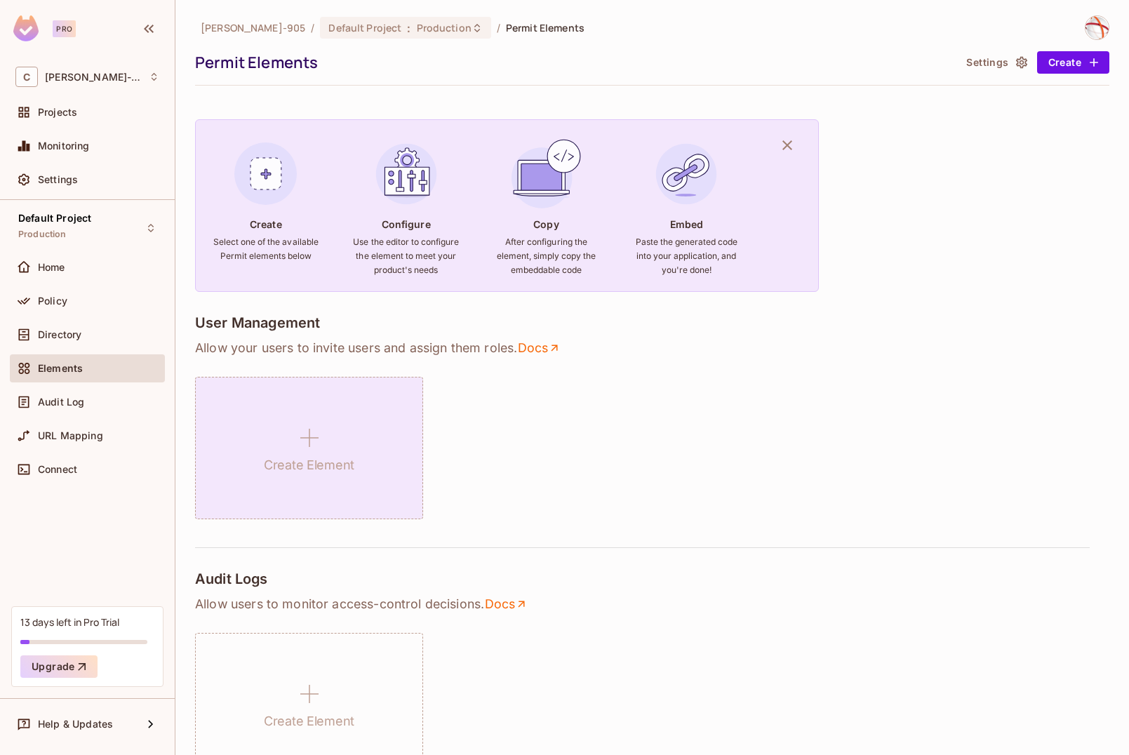
scroll to position [53, 0]
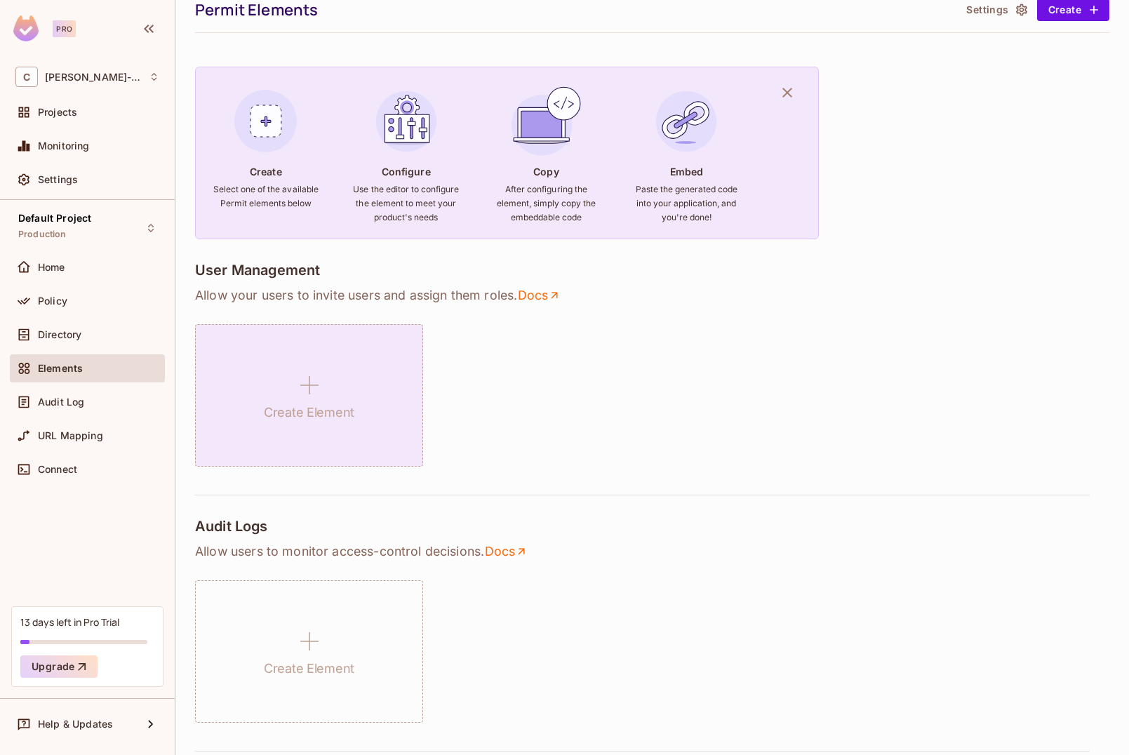
click at [295, 400] on icon at bounding box center [310, 385] width 34 height 34
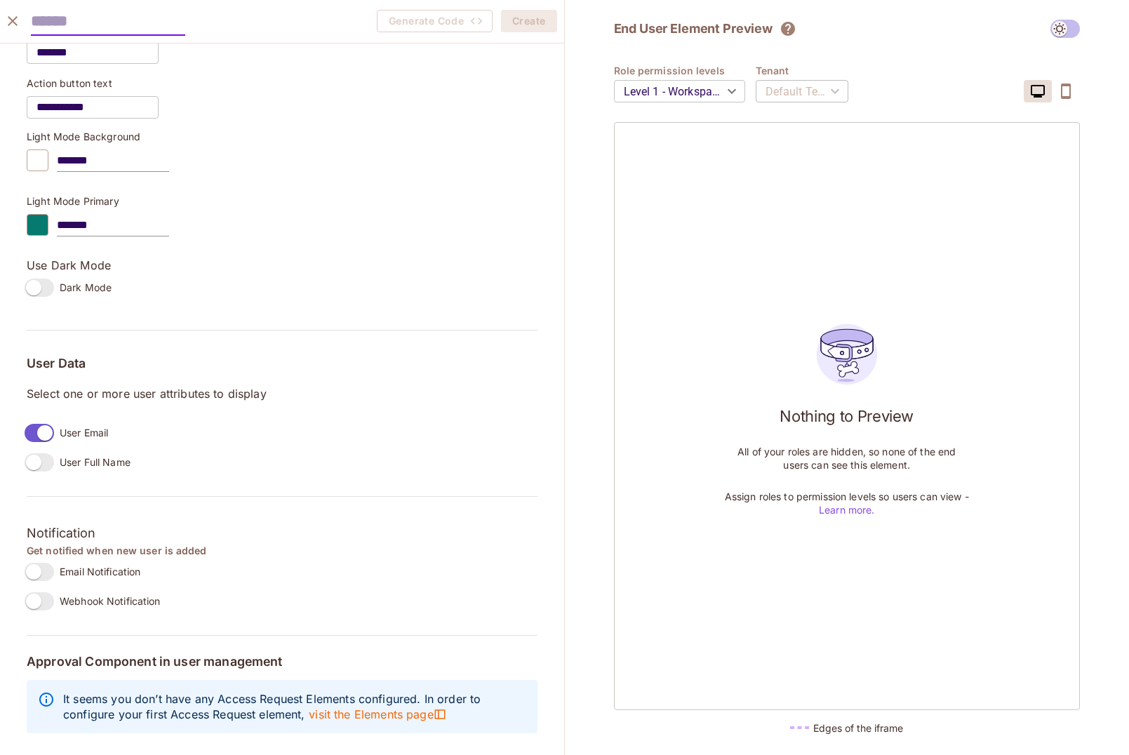
scroll to position [0, 0]
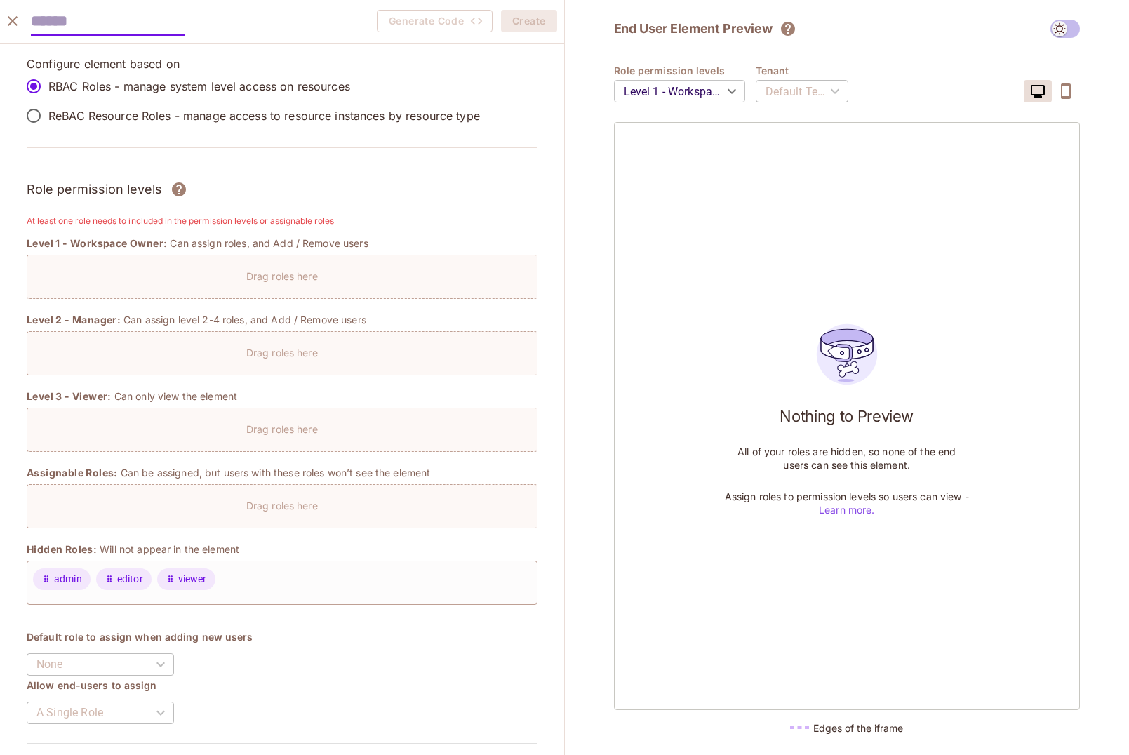
click at [140, 245] on span "Level 1 - Workspace Owner:" at bounding box center [97, 243] width 140 height 14
click at [140, 267] on div "Drag roles here" at bounding box center [281, 272] width 509 height 20
drag, startPoint x: 109, startPoint y: 274, endPoint x: 218, endPoint y: 274, distance: 108.1
click at [111, 274] on div "Drag roles here" at bounding box center [281, 272] width 509 height 20
drag, startPoint x: 283, startPoint y: 285, endPoint x: 258, endPoint y: 379, distance: 97.4
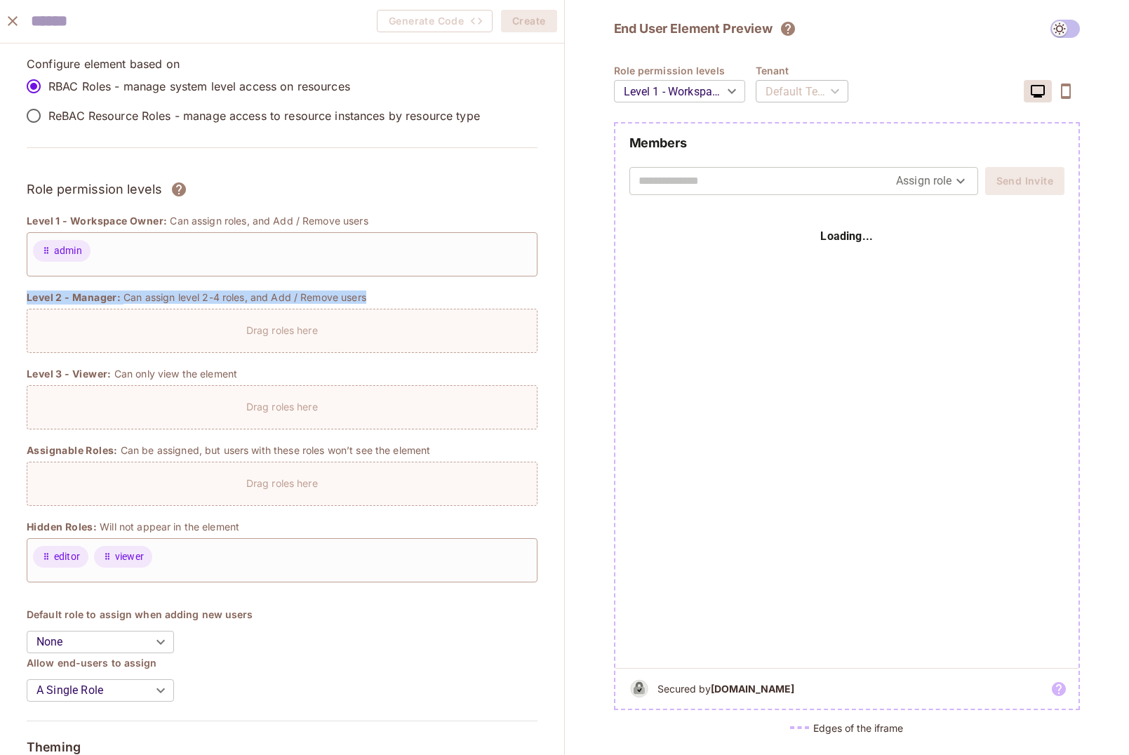
scroll to position [203, 0]
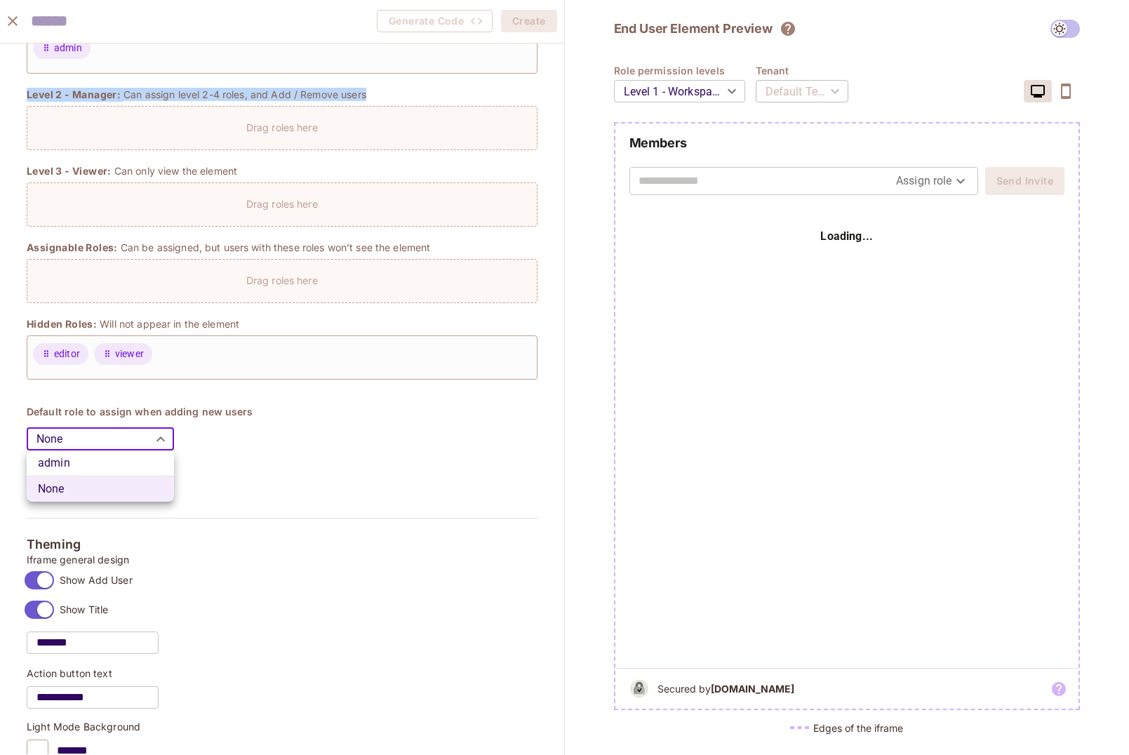
click at [135, 440] on body "Pro C Corey-905 Projects Monitoring Settings Default Project Production Home Po…" at bounding box center [564, 377] width 1129 height 755
click at [135, 440] on div at bounding box center [564, 377] width 1129 height 755
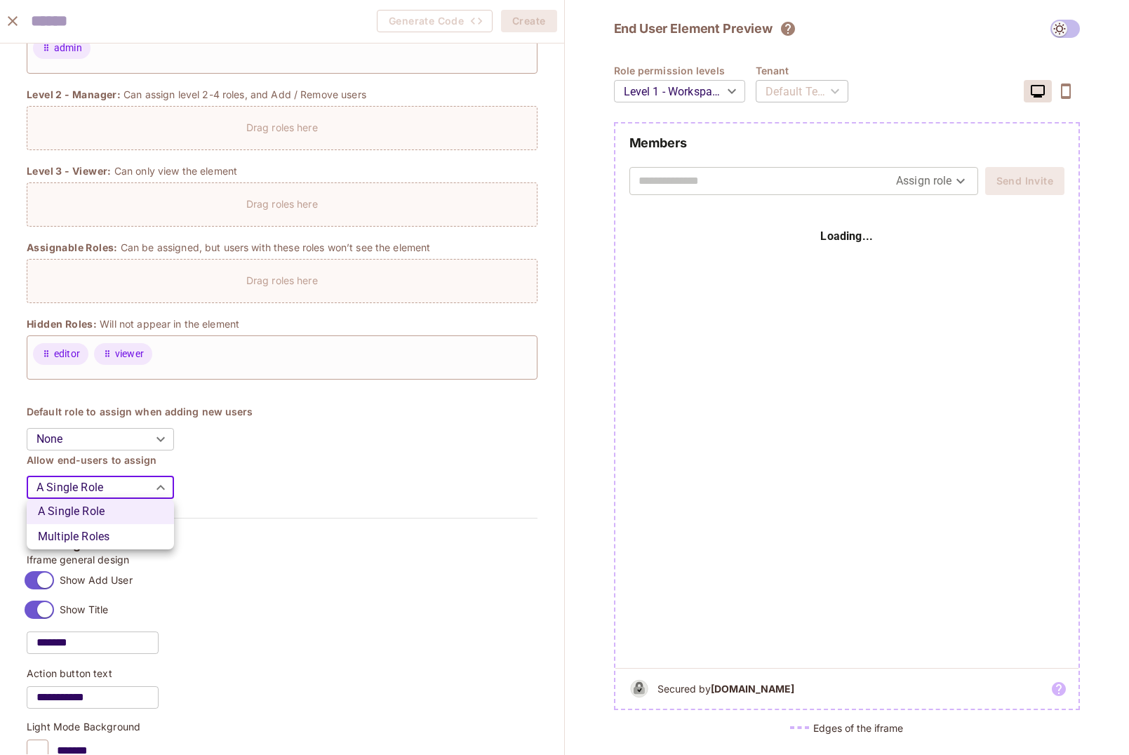
click at [155, 476] on body "Pro C Corey-905 Projects Monitoring Settings Default Project Production Home Po…" at bounding box center [564, 377] width 1129 height 755
click at [161, 483] on div at bounding box center [564, 377] width 1129 height 755
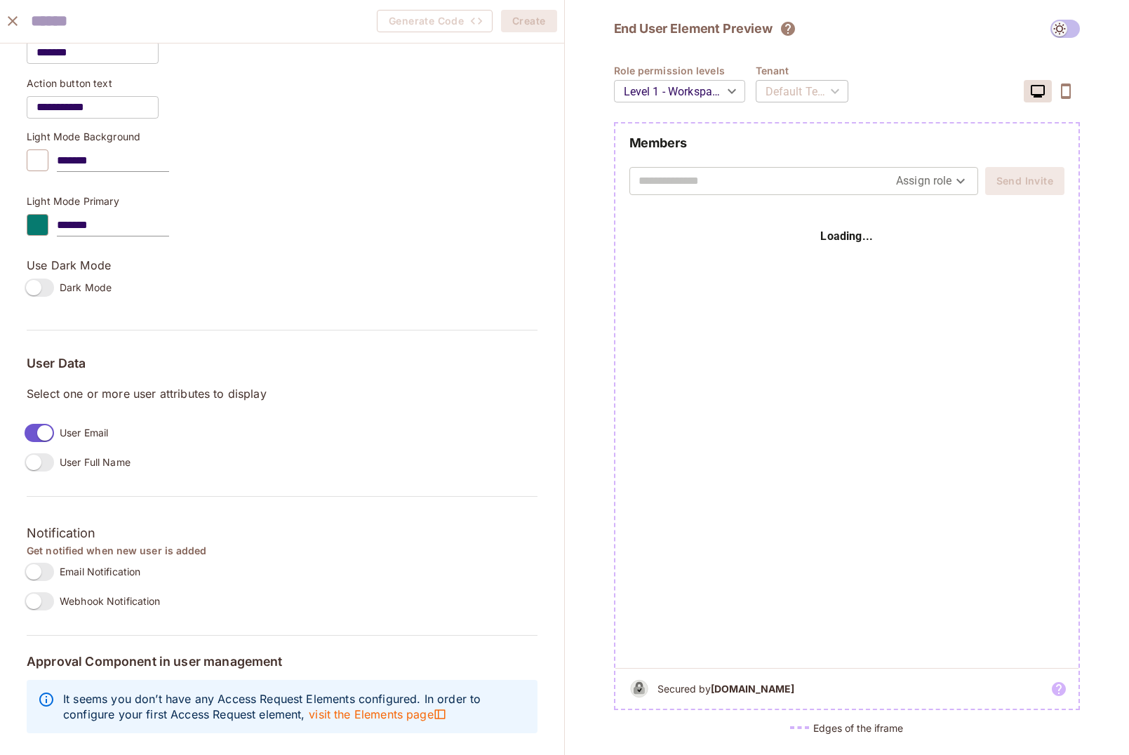
scroll to position [286, 0]
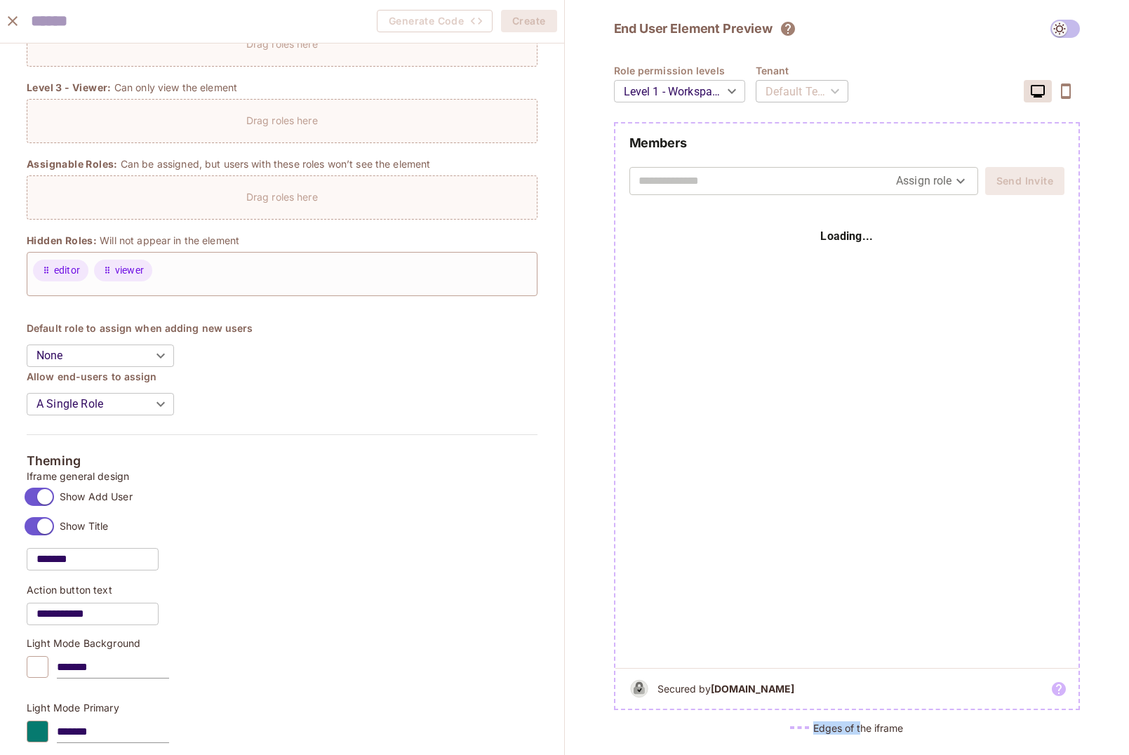
drag, startPoint x: 834, startPoint y: 731, endPoint x: 859, endPoint y: 731, distance: 24.6
click at [859, 731] on div "Edges of the iframe" at bounding box center [847, 727] width 467 height 13
click at [688, 91] on body "Pro C Corey-905 Projects Monitoring Settings Default Project Production Home Po…" at bounding box center [564, 377] width 1129 height 755
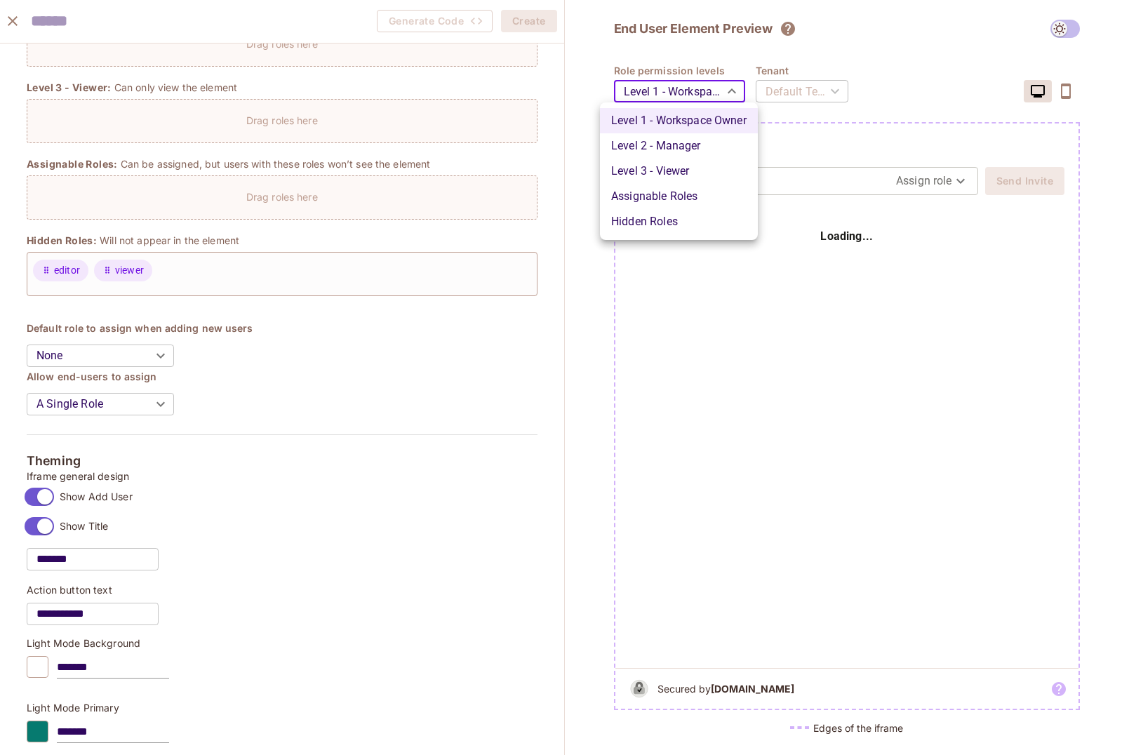
drag, startPoint x: 697, startPoint y: 91, endPoint x: 793, endPoint y: 87, distance: 96.2
click at [697, 91] on div at bounding box center [564, 377] width 1129 height 755
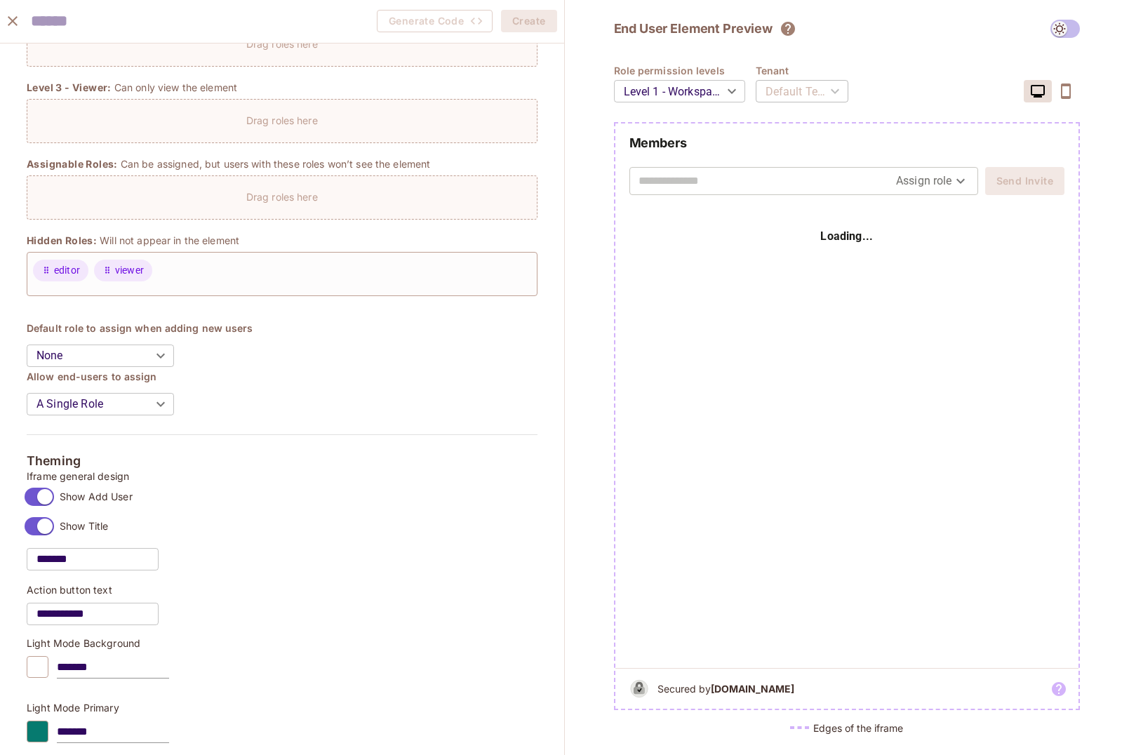
click at [827, 93] on div "Default Tenant" at bounding box center [802, 91] width 93 height 39
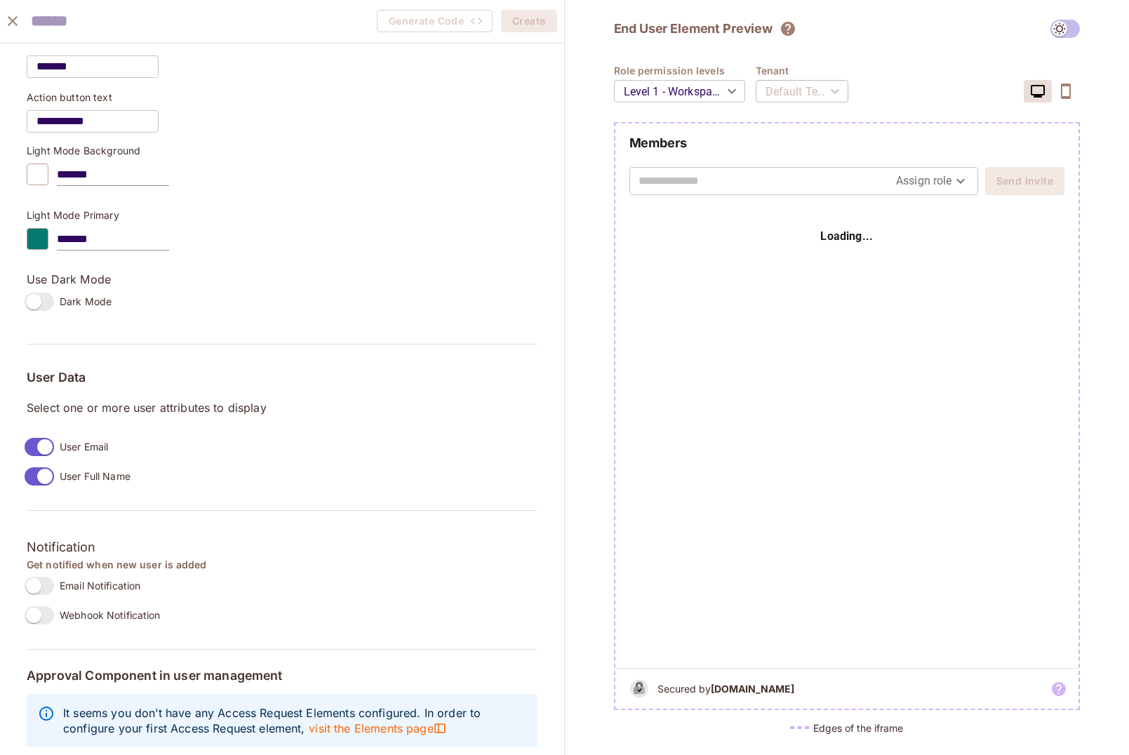
scroll to position [793, 0]
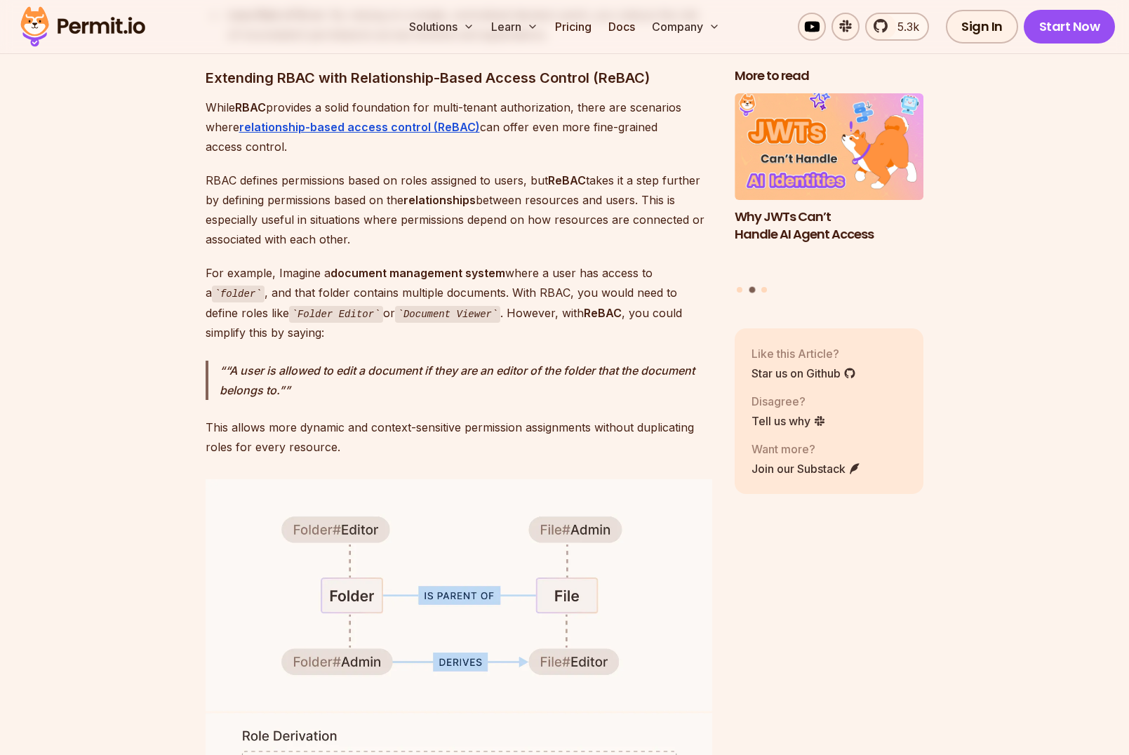
scroll to position [6080, 0]
